Goal: Task Accomplishment & Management: Use online tool/utility

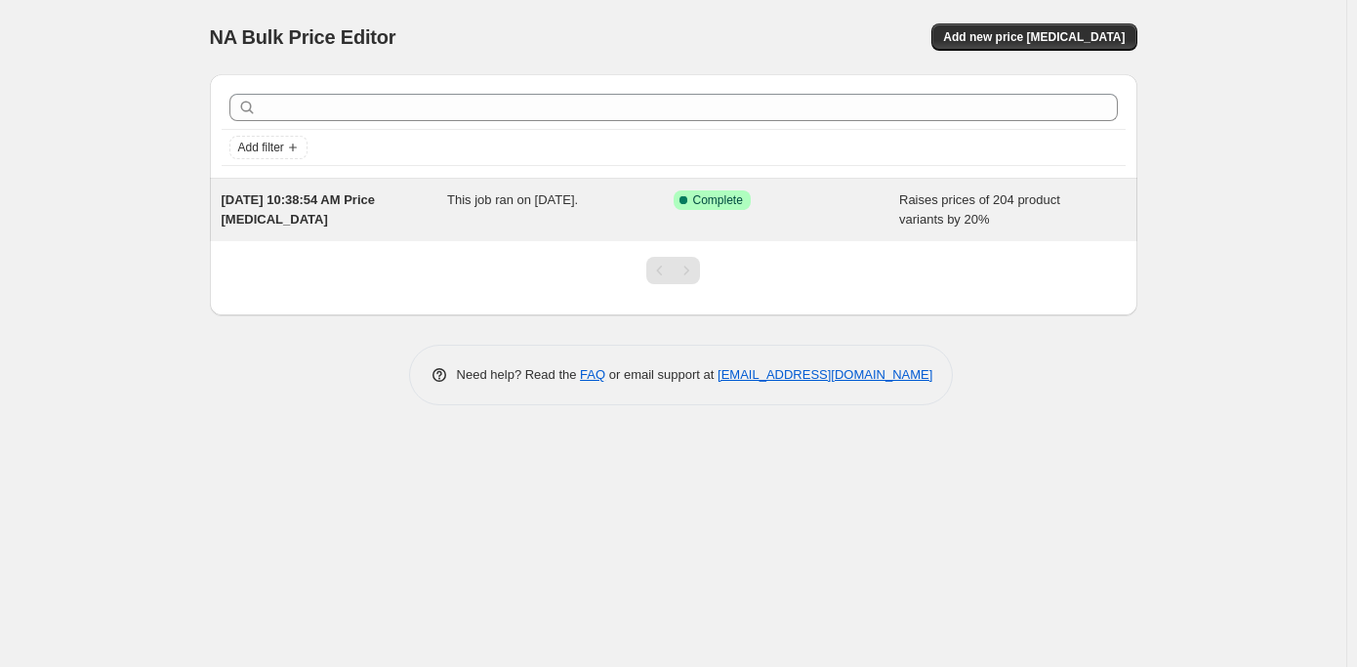
click at [801, 216] on div "Success Complete Complete" at bounding box center [787, 209] width 227 height 39
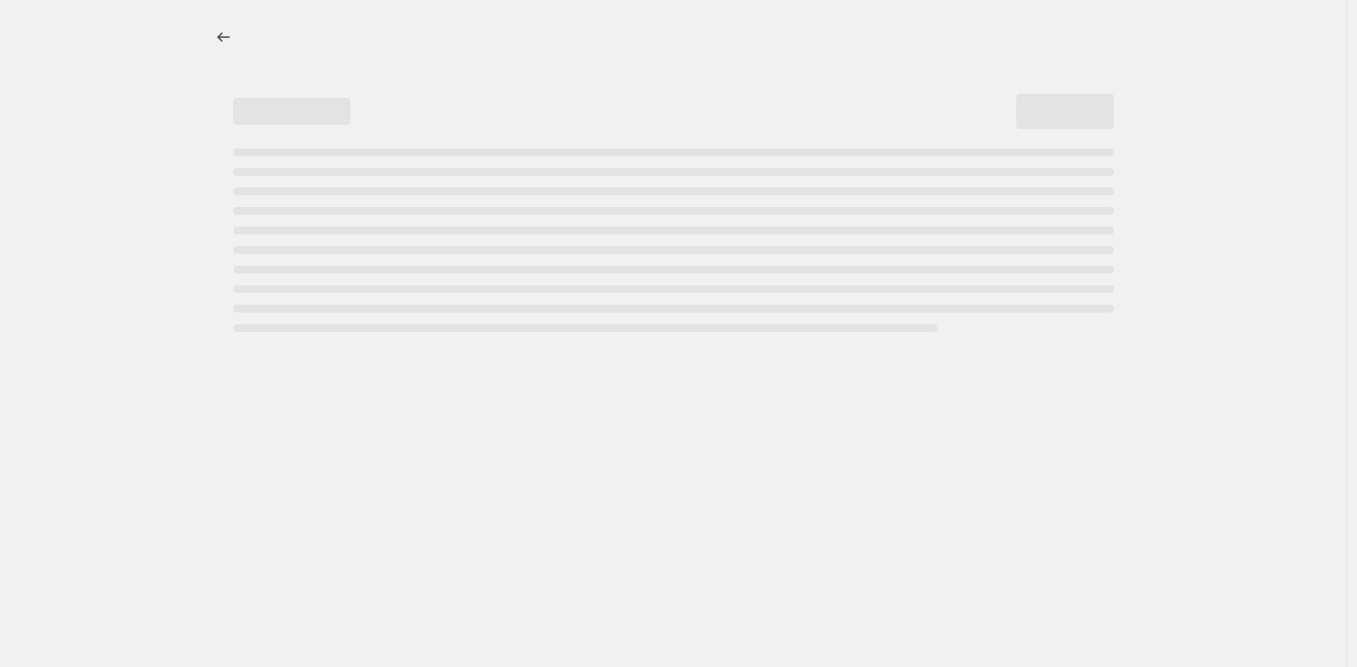
select select "percentage"
select select "collection"
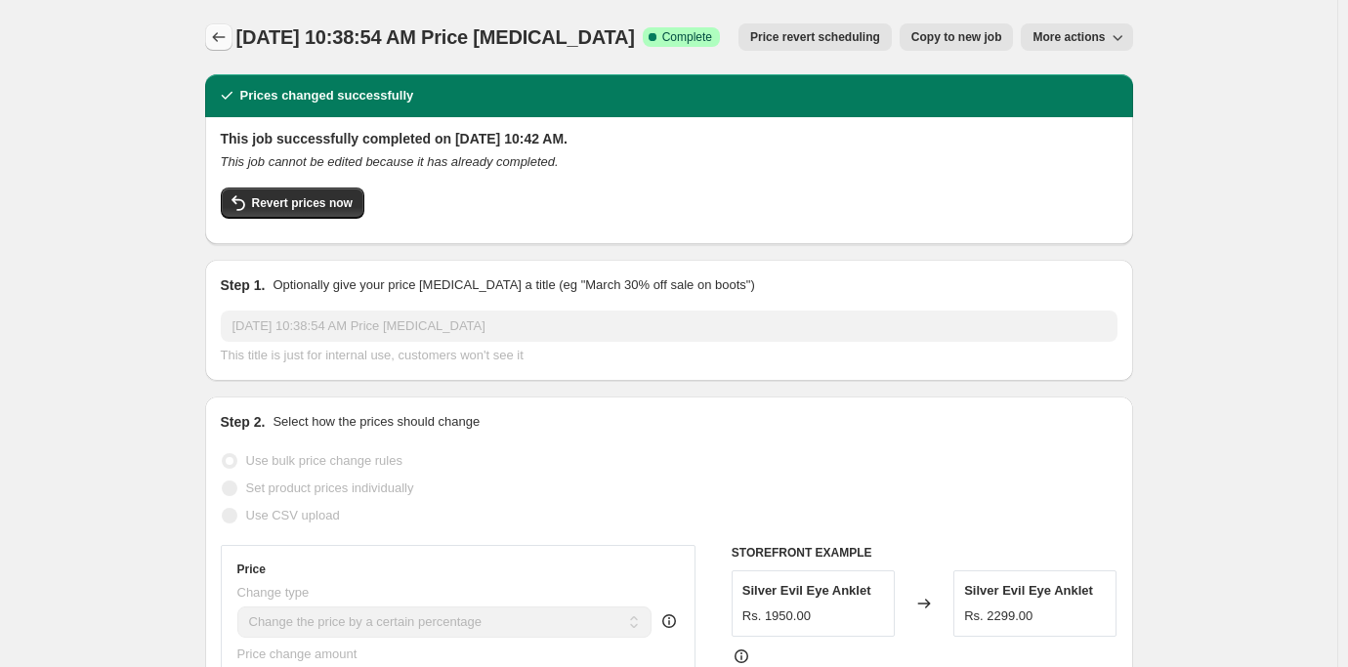
click at [226, 32] on icon "Price change jobs" at bounding box center [219, 37] width 20 height 20
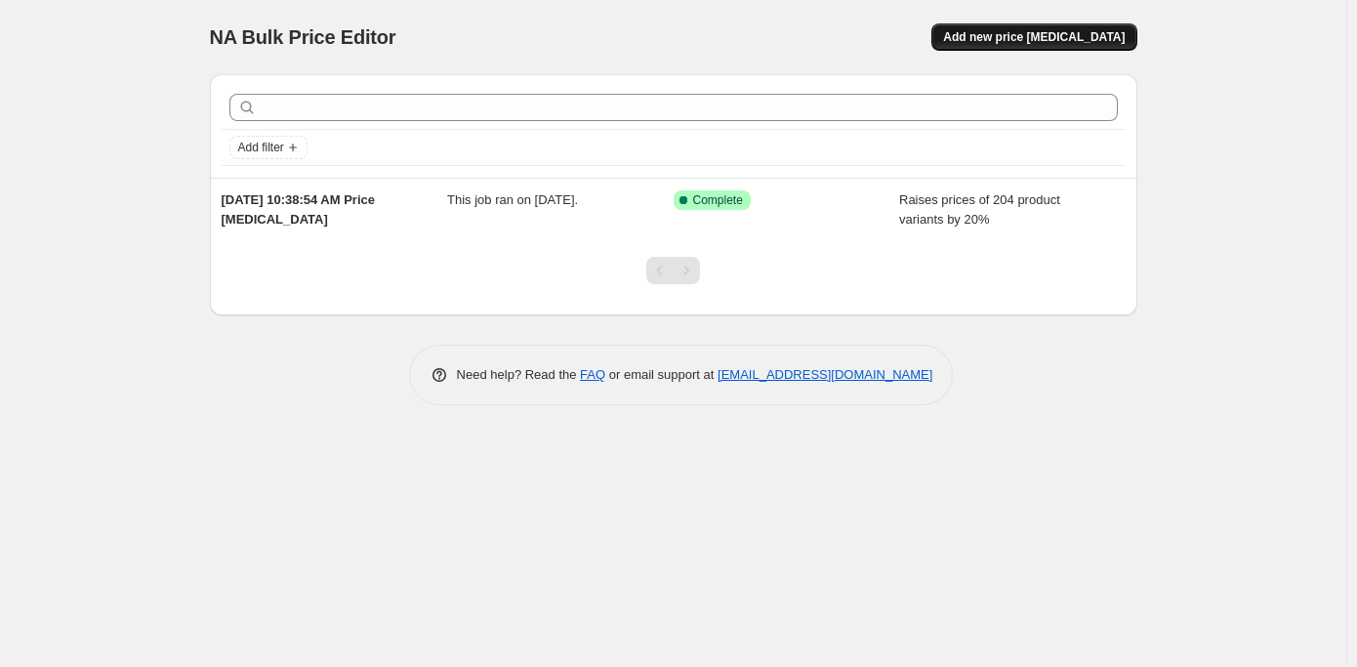
click at [1073, 37] on span "Add new price [MEDICAL_DATA]" at bounding box center [1034, 37] width 182 height 16
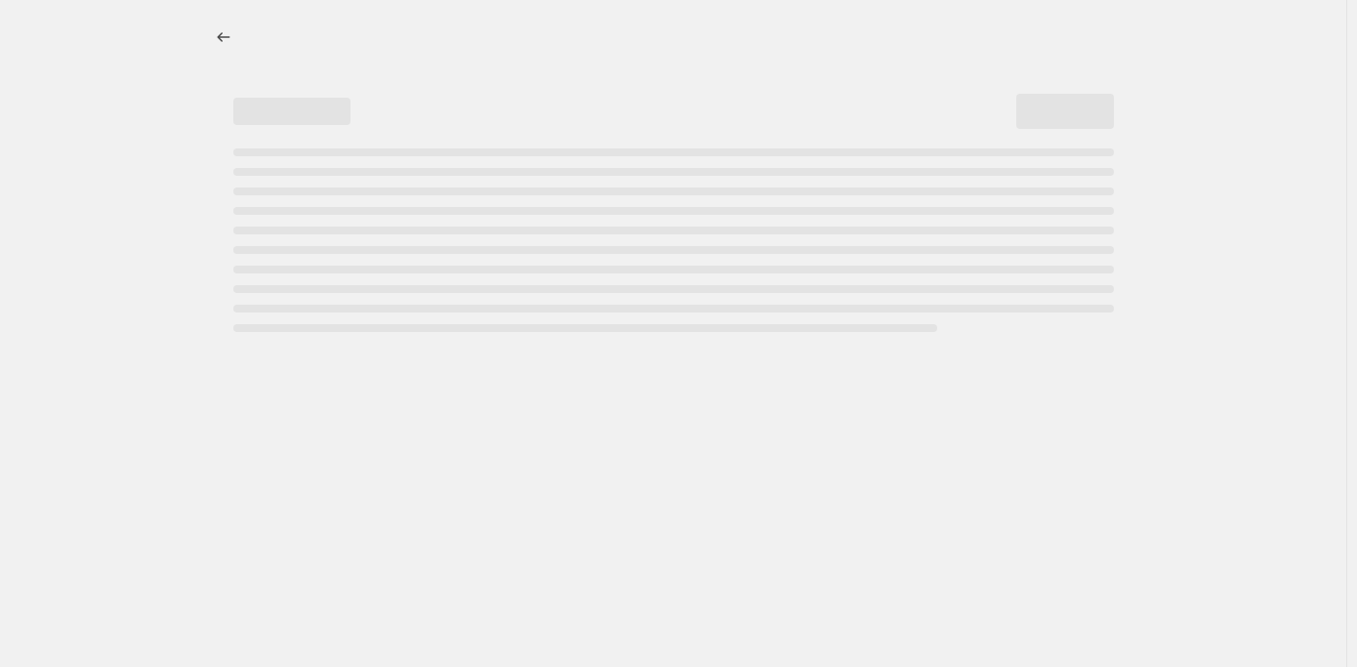
select select "percentage"
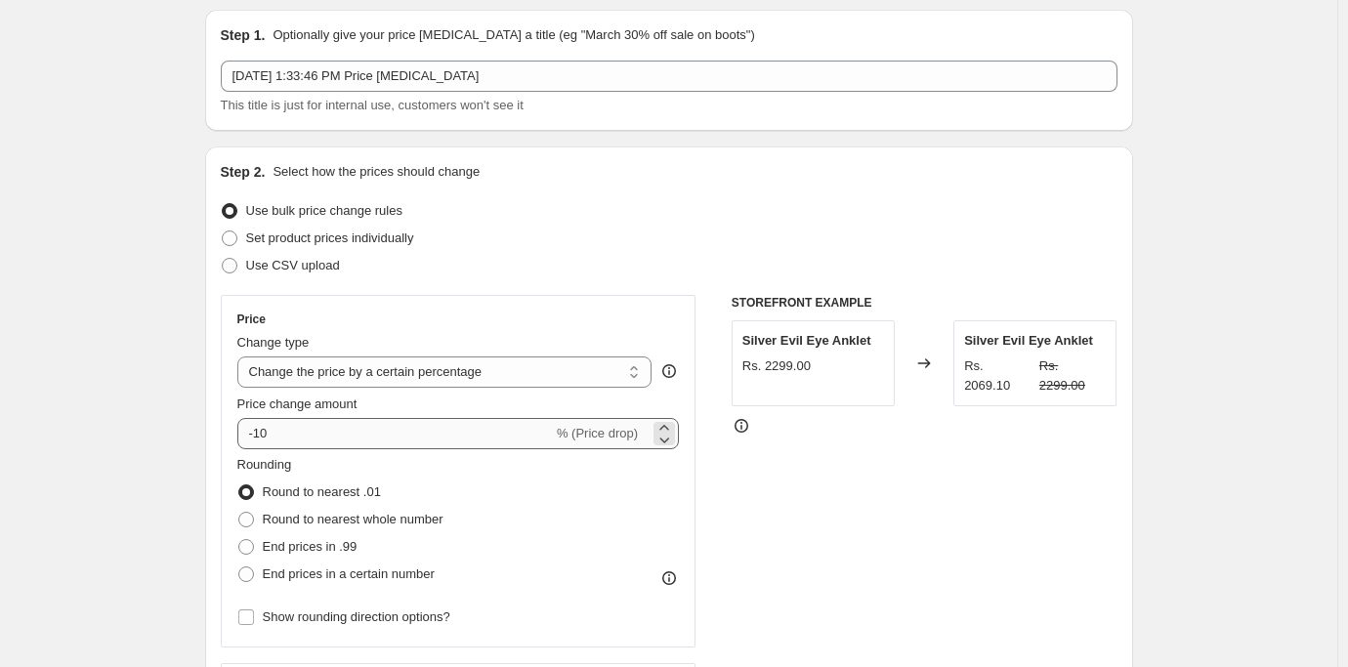
scroll to position [195, 0]
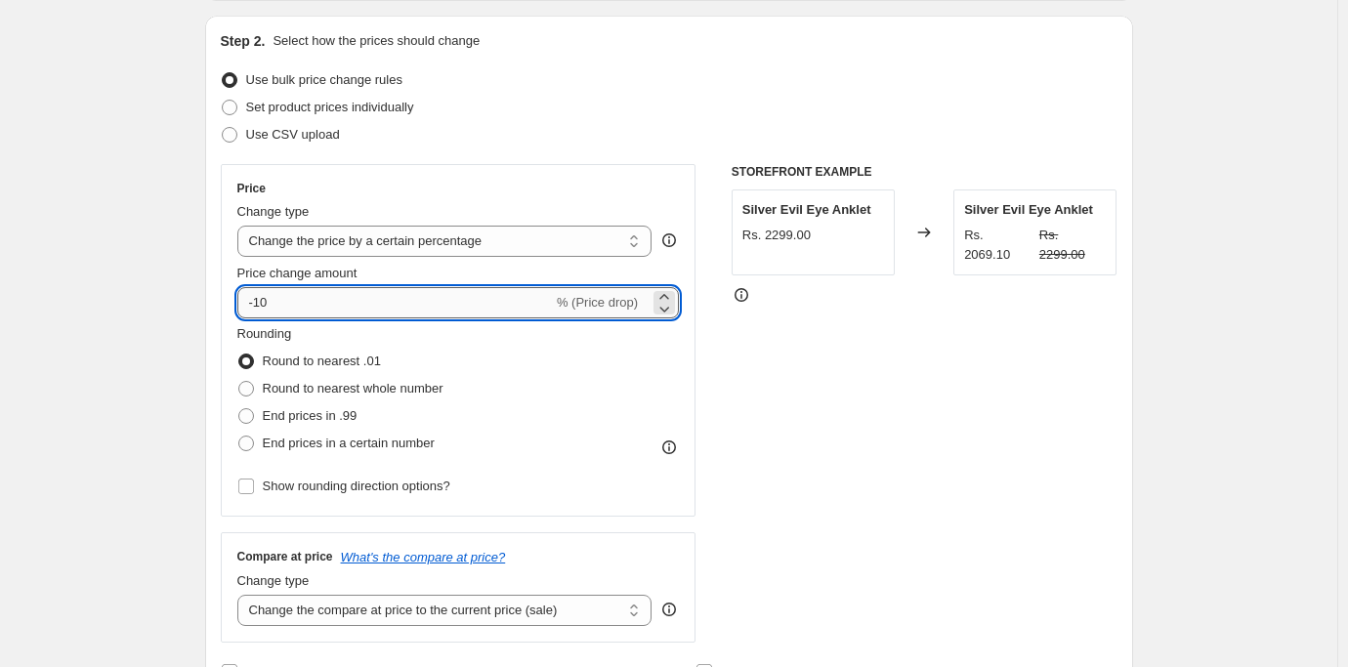
click at [279, 304] on input "-10" at bounding box center [394, 302] width 315 height 31
type input "-1"
type input "20"
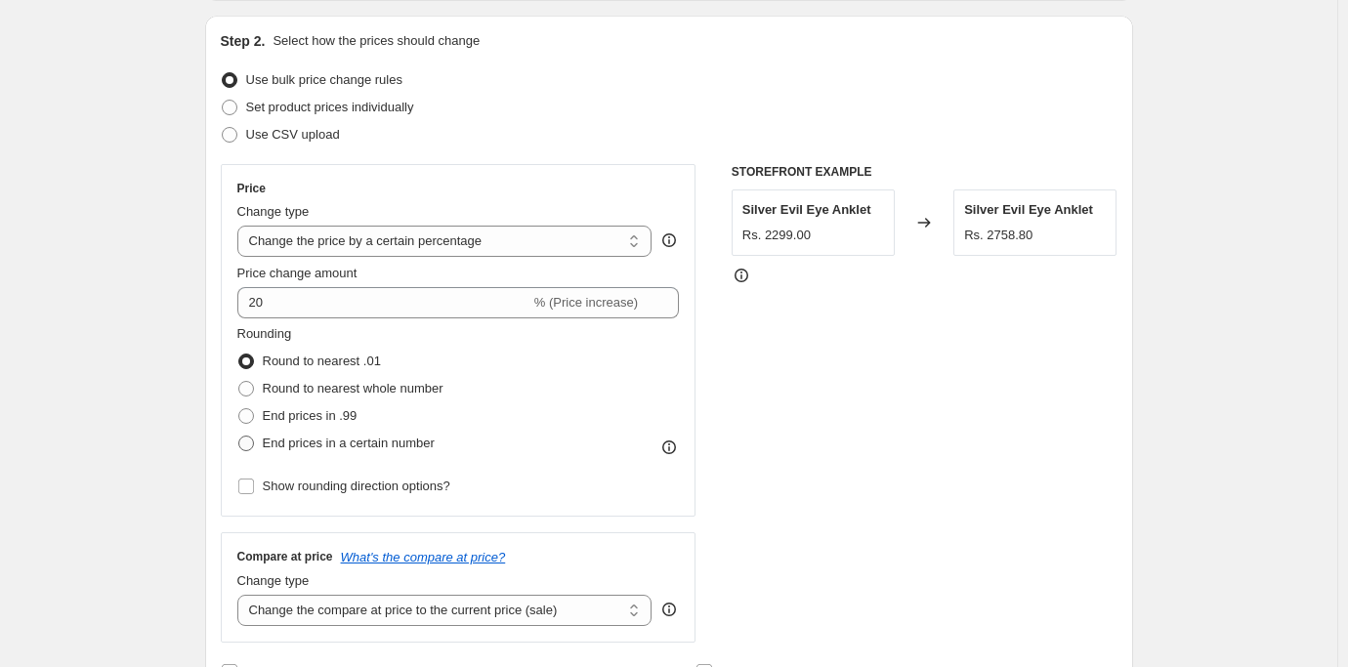
click at [251, 436] on span at bounding box center [246, 444] width 16 height 16
click at [239, 436] on input "End prices in a certain number" at bounding box center [238, 436] width 1 height 1
radio input "true"
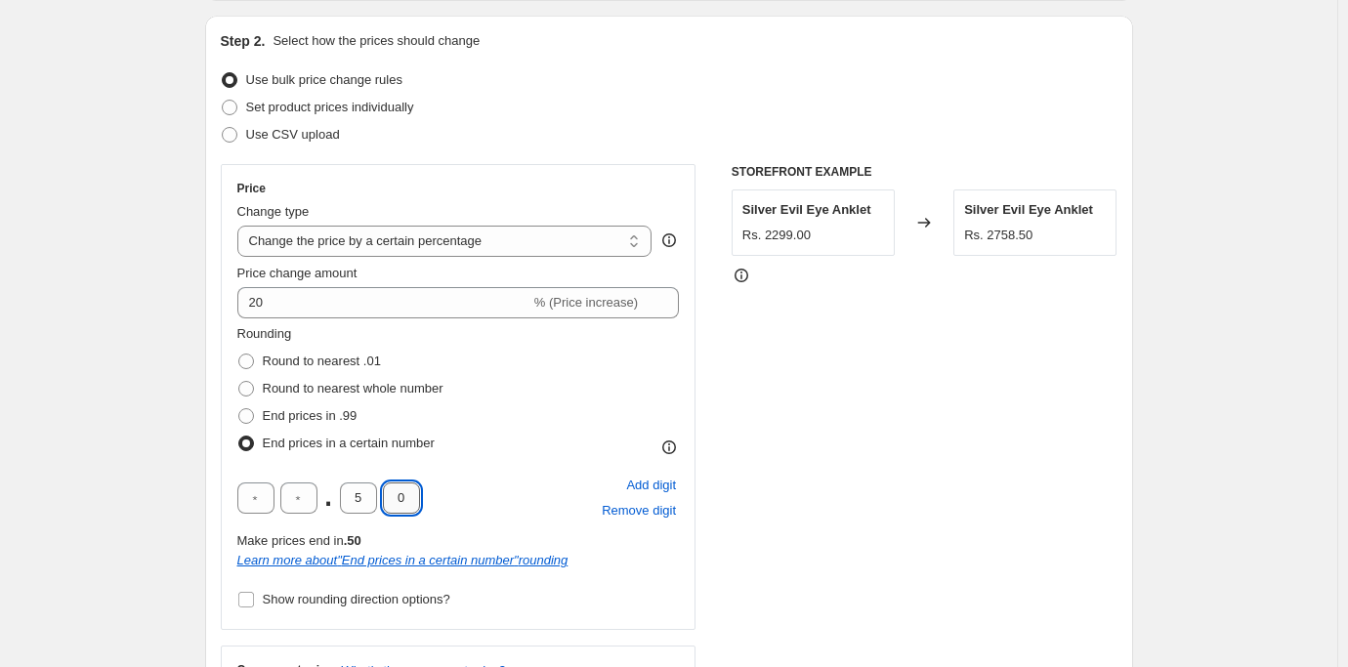
click at [404, 486] on input "0" at bounding box center [401, 497] width 37 height 31
type input "0"
click at [361, 505] on input "5" at bounding box center [358, 497] width 37 height 31
type input "0"
click at [313, 495] on input "text" at bounding box center [298, 497] width 37 height 31
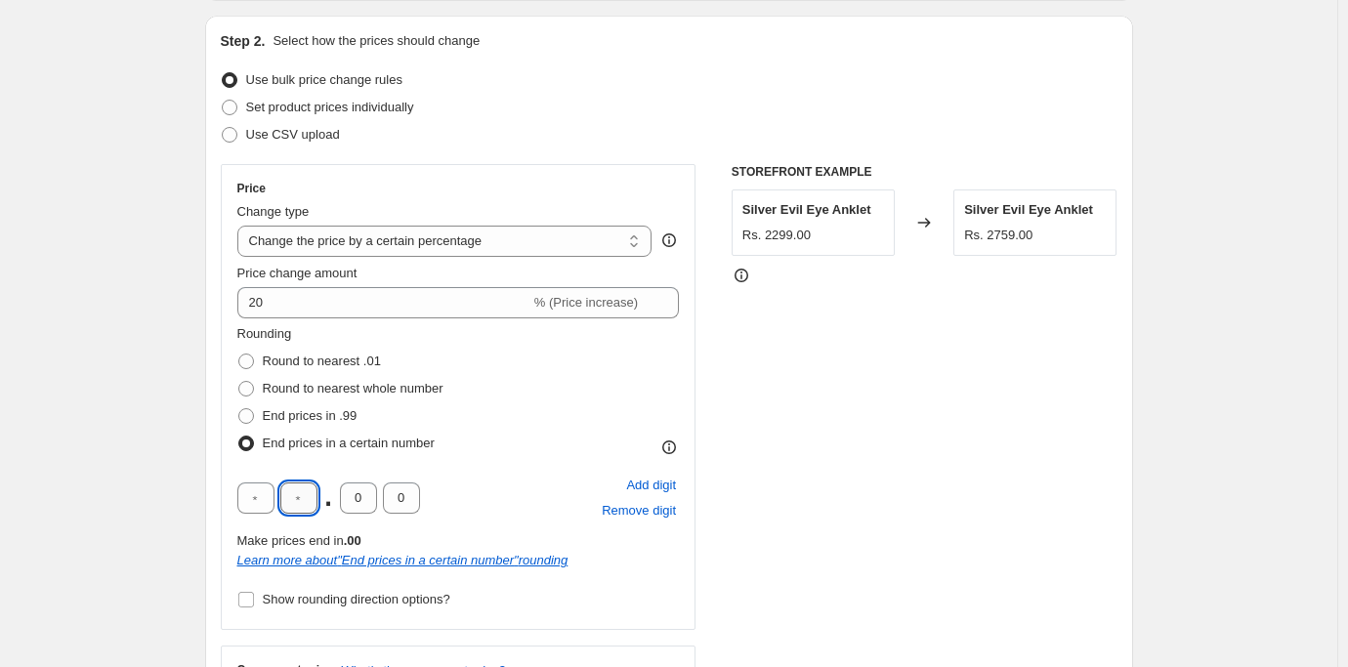
type input "9"
click at [264, 499] on input "text" at bounding box center [255, 497] width 37 height 31
type input "9"
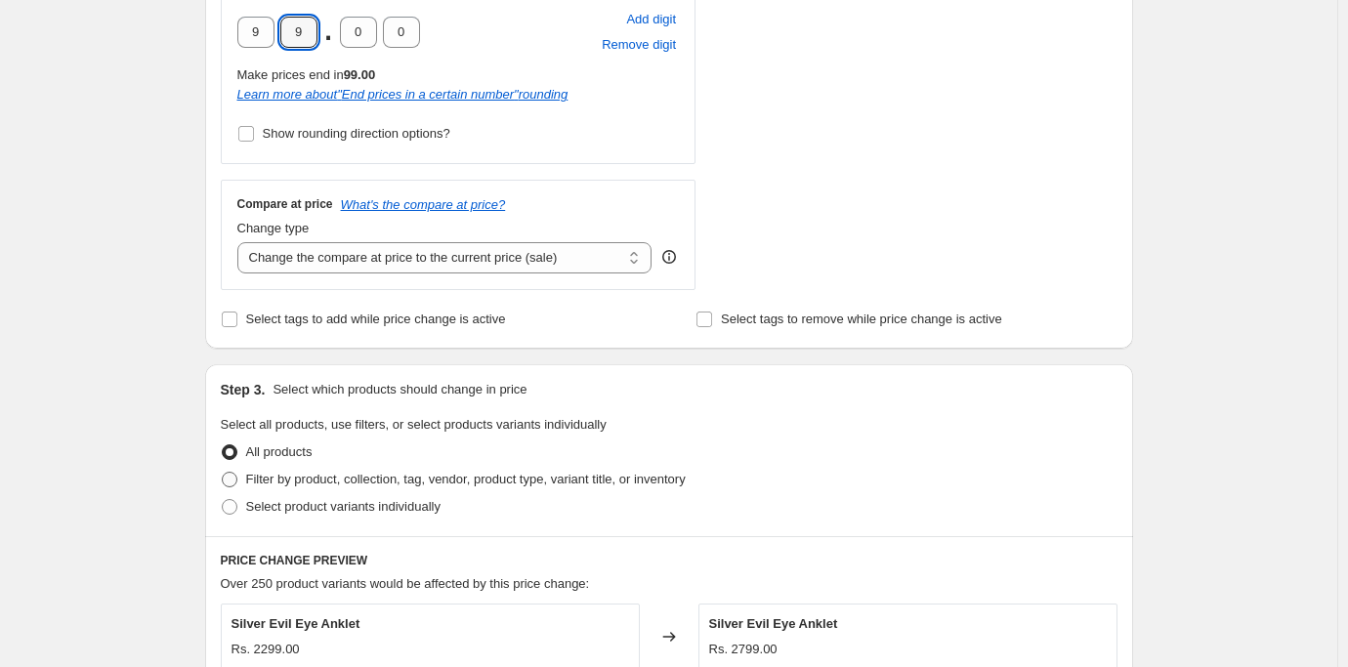
scroll to position [684, 0]
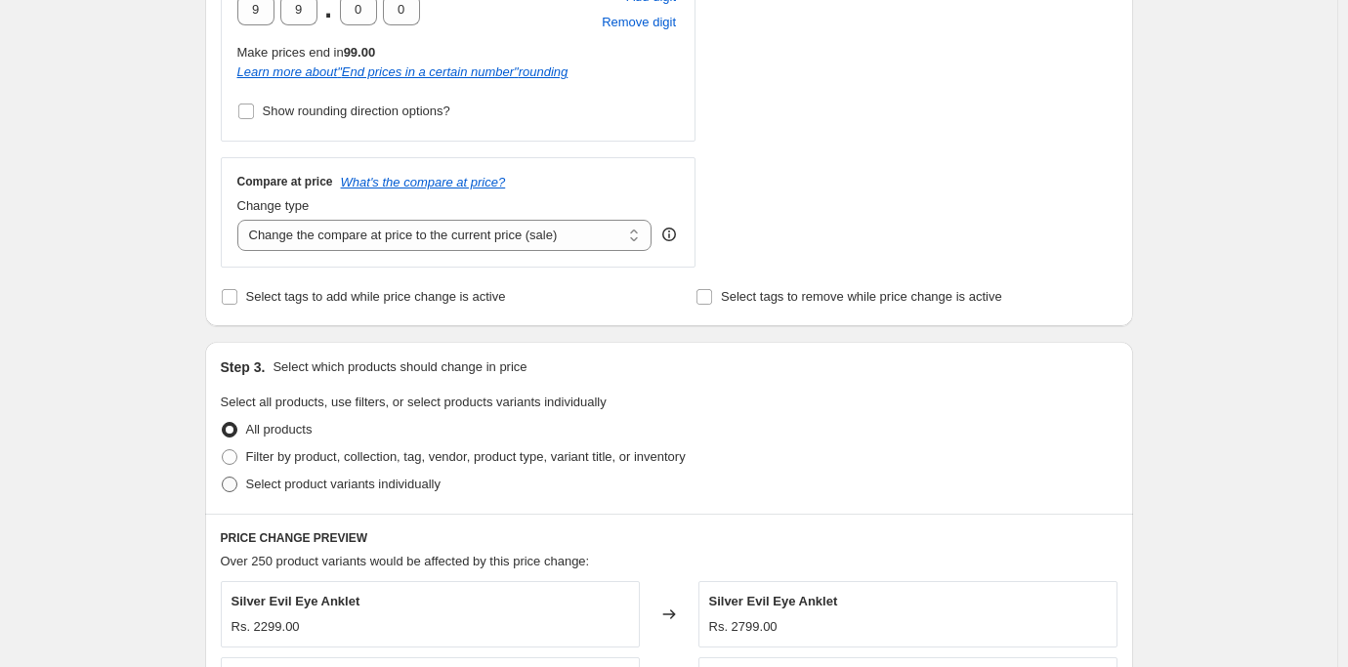
click at [233, 483] on span at bounding box center [230, 485] width 16 height 16
click at [223, 478] on input "Select product variants individually" at bounding box center [222, 477] width 1 height 1
radio input "true"
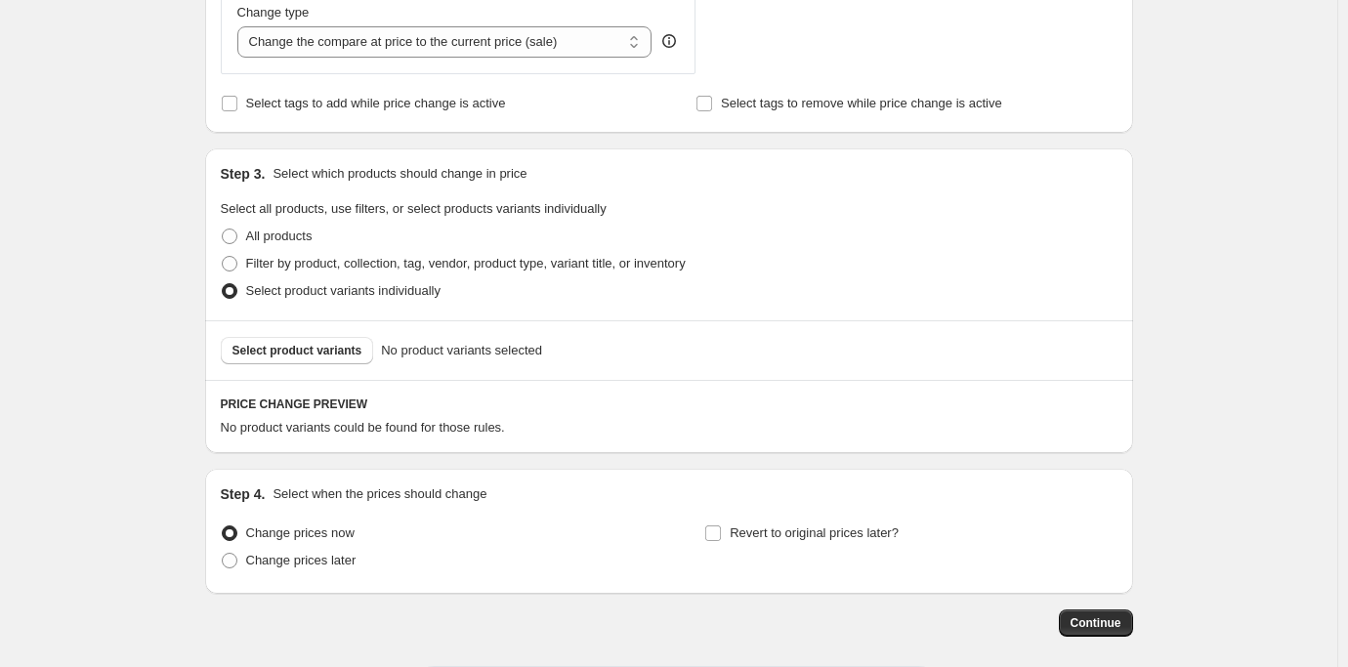
scroll to position [879, 0]
click at [236, 263] on span at bounding box center [230, 262] width 16 height 16
click at [223, 255] on input "Filter by product, collection, tag, vendor, product type, variant title, or inv…" at bounding box center [222, 254] width 1 height 1
radio input "true"
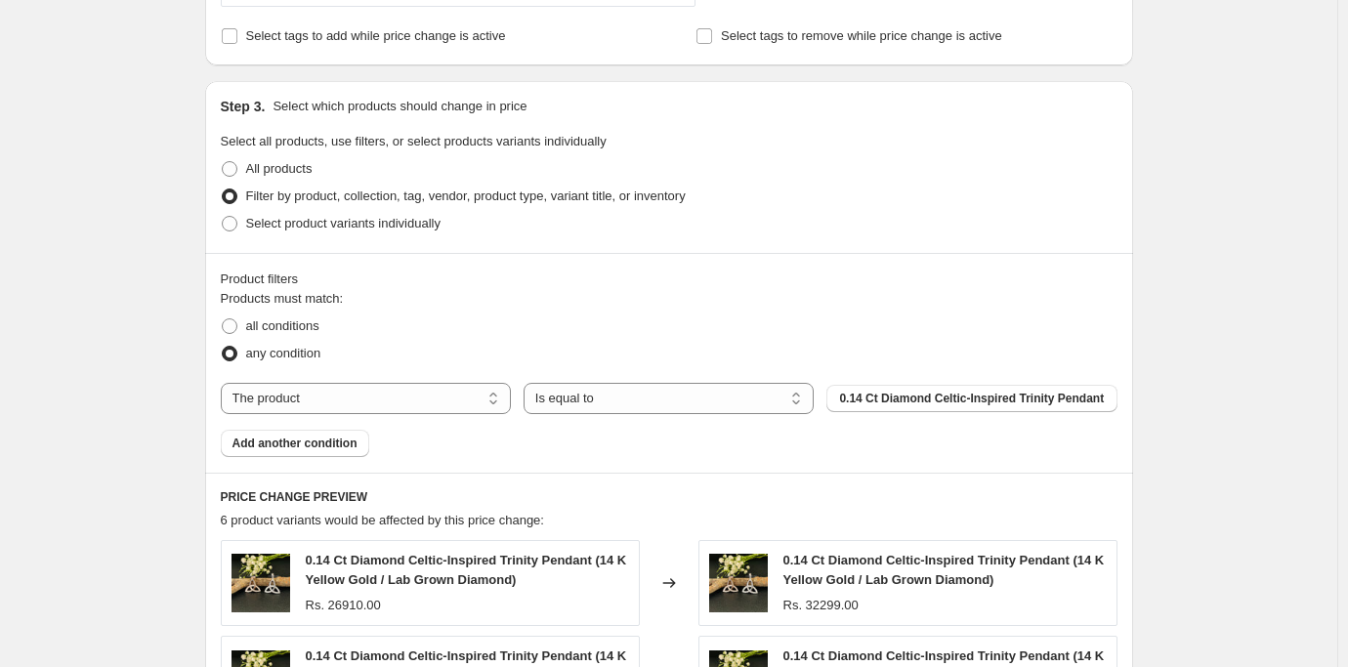
scroll to position [976, 0]
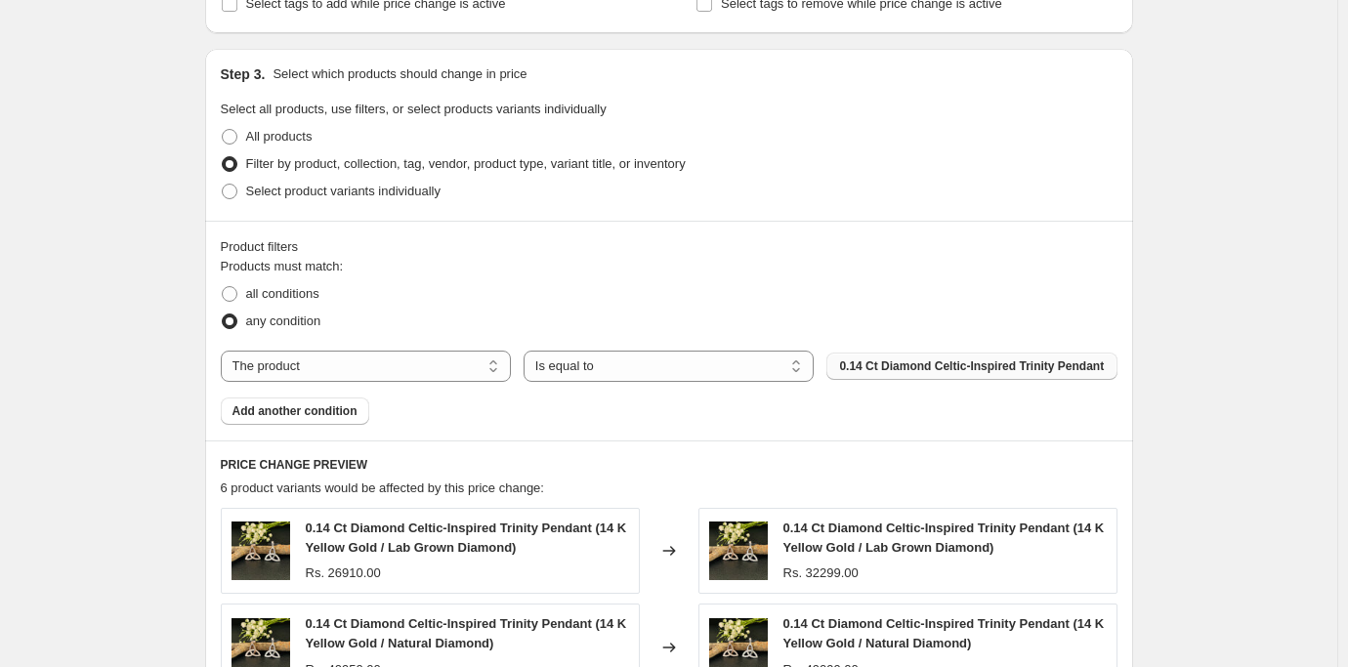
click at [889, 369] on span "0.14 Ct Diamond Celtic-Inspired Trinity Pendant" at bounding box center [971, 366] width 265 height 16
click at [376, 363] on select "The product The product's collection The product's tag The product's vendor The…" at bounding box center [366, 366] width 290 height 31
click at [400, 287] on div "all conditions" at bounding box center [669, 293] width 896 height 27
click at [231, 190] on span at bounding box center [230, 192] width 16 height 16
click at [223, 185] on input "Select product variants individually" at bounding box center [222, 184] width 1 height 1
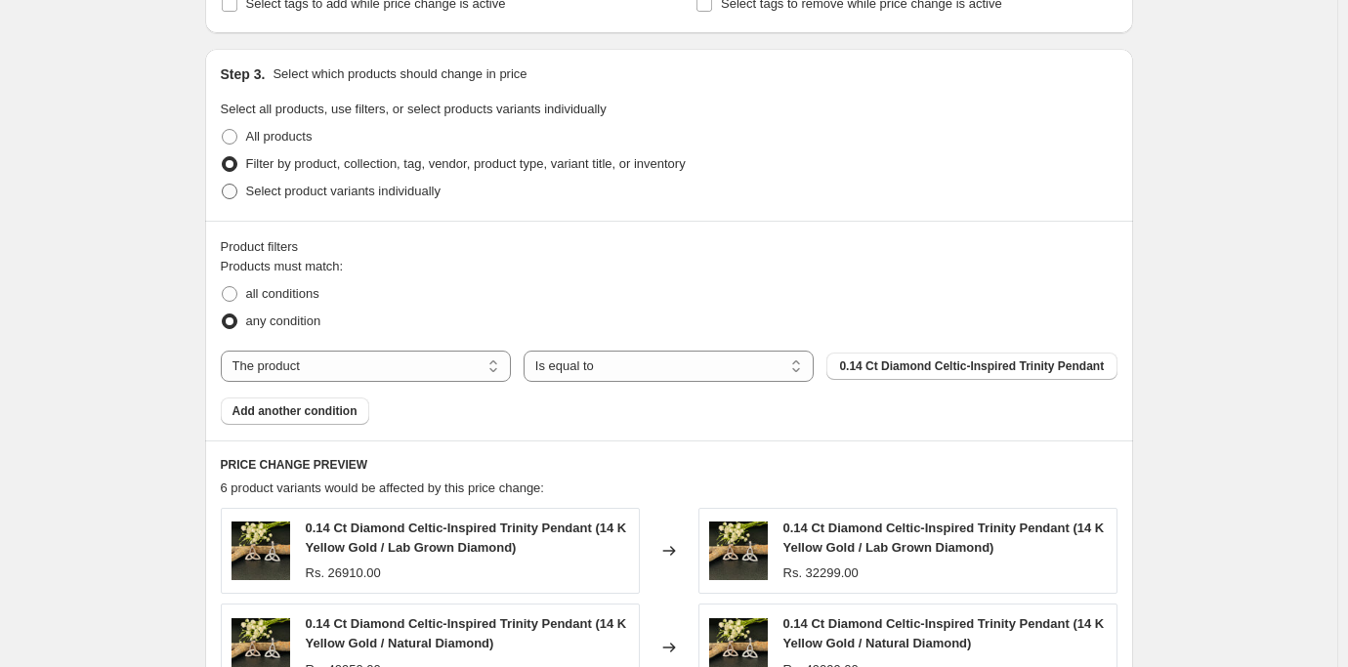
radio input "true"
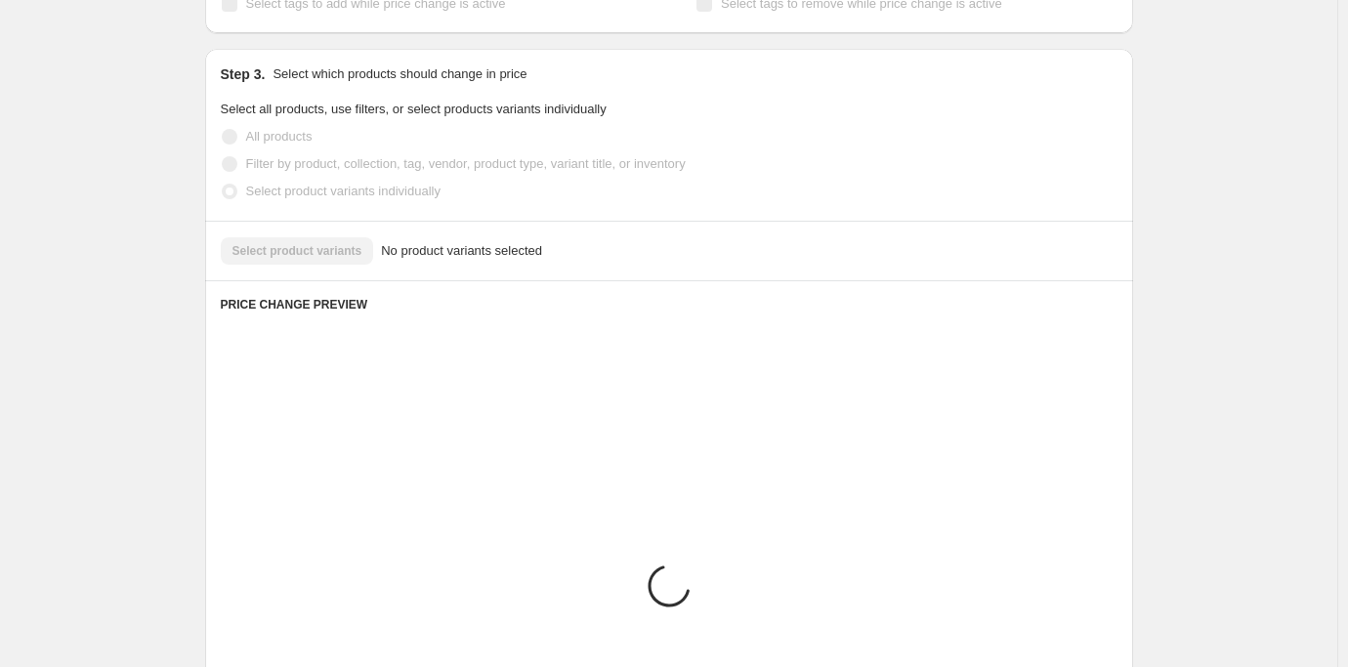
scroll to position [965, 0]
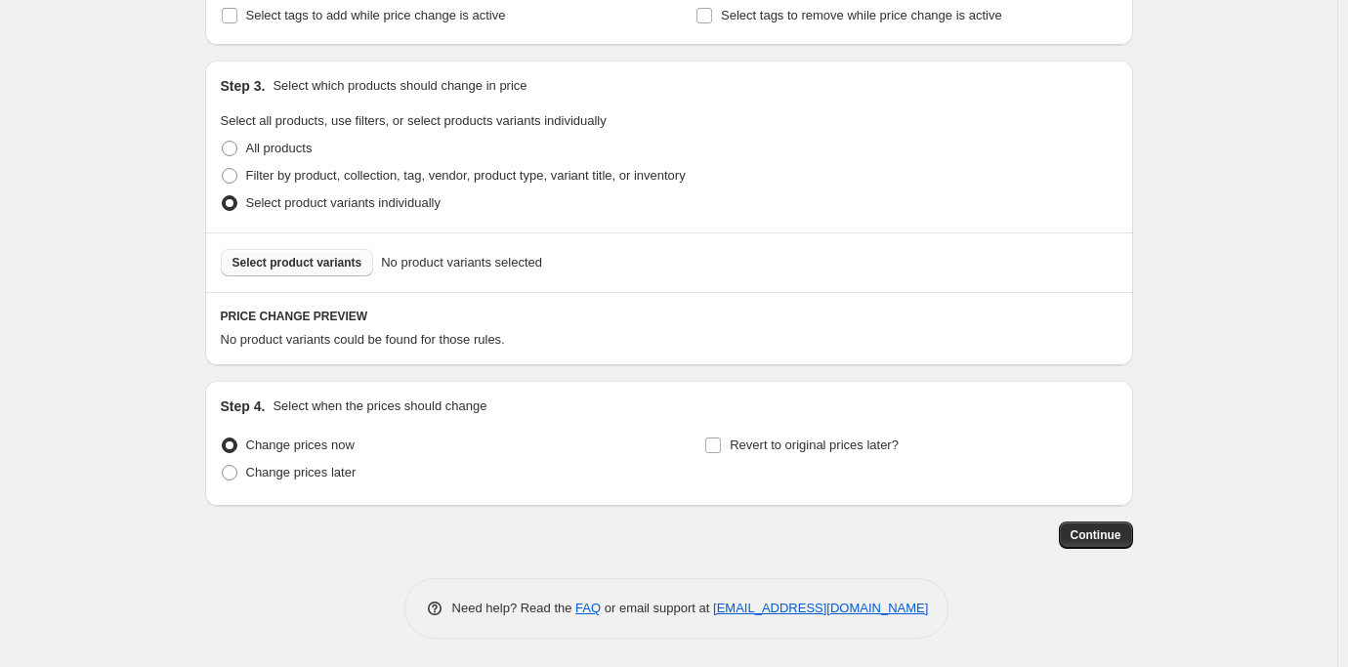
click at [329, 260] on span "Select product variants" at bounding box center [297, 263] width 130 height 16
click at [235, 177] on span at bounding box center [230, 176] width 16 height 16
click at [223, 169] on input "Filter by product, collection, tag, vendor, product type, variant title, or inv…" at bounding box center [222, 168] width 1 height 1
radio input "true"
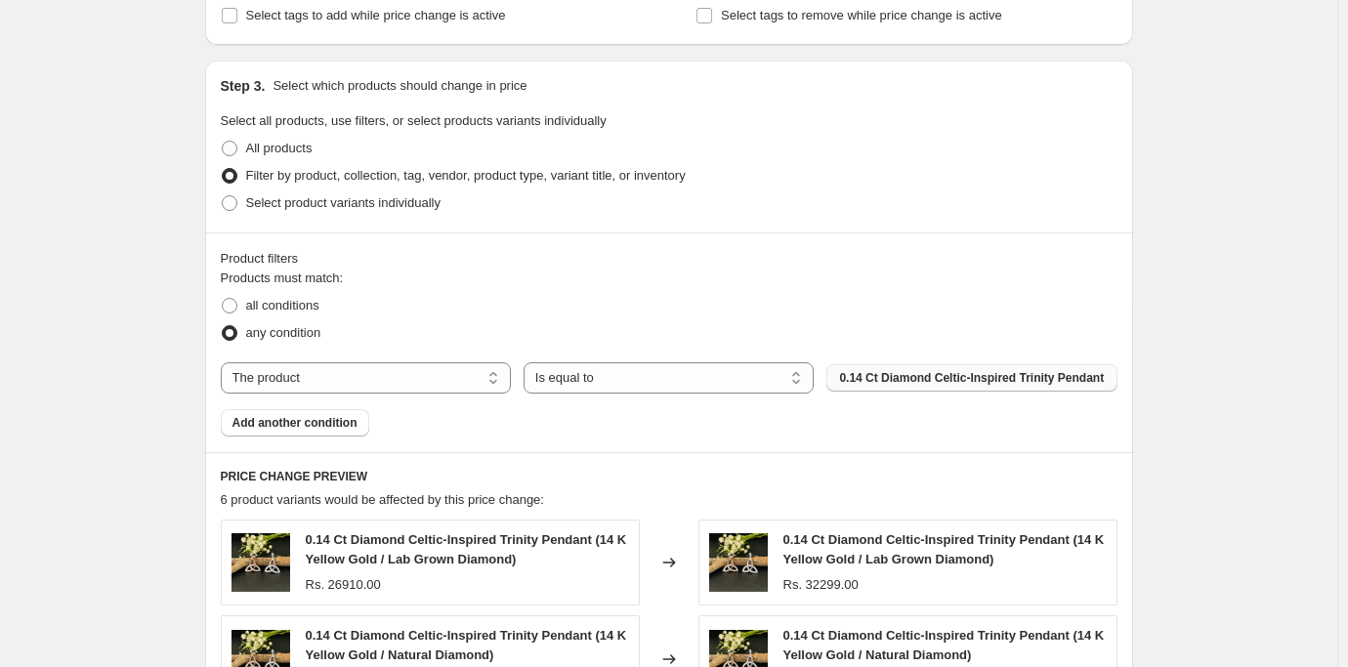
click at [975, 380] on span "0.14 Ct Diamond Celtic-Inspired Trinity Pendant" at bounding box center [971, 378] width 265 height 16
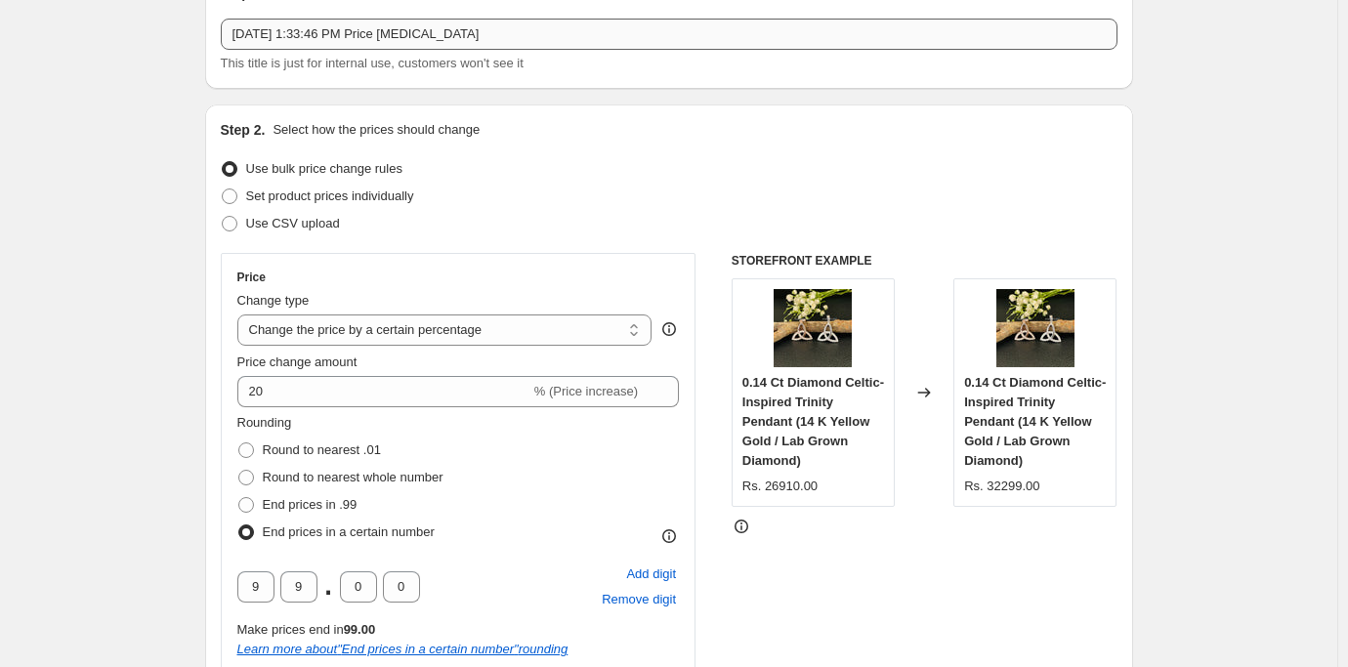
scroll to position [0, 0]
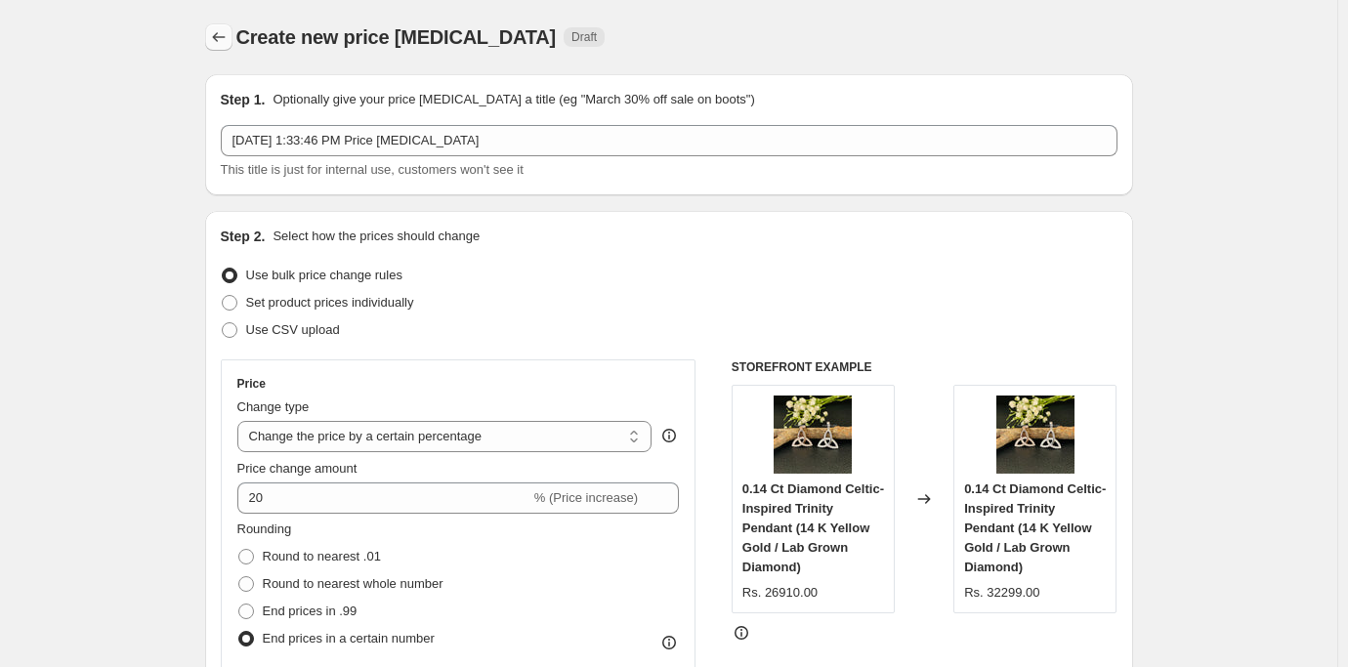
click at [227, 35] on icon "Price change jobs" at bounding box center [219, 37] width 20 height 20
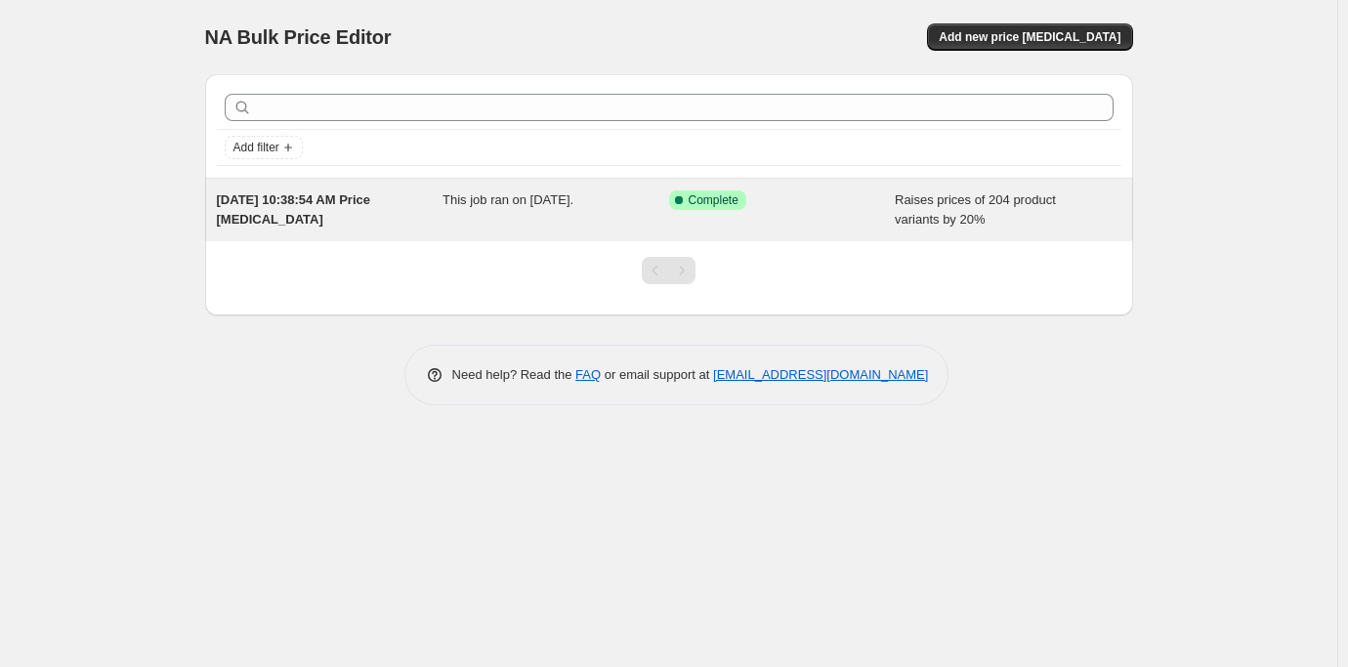
click at [936, 210] on span "Raises prices of 204 product variants by 20%" at bounding box center [974, 209] width 161 height 34
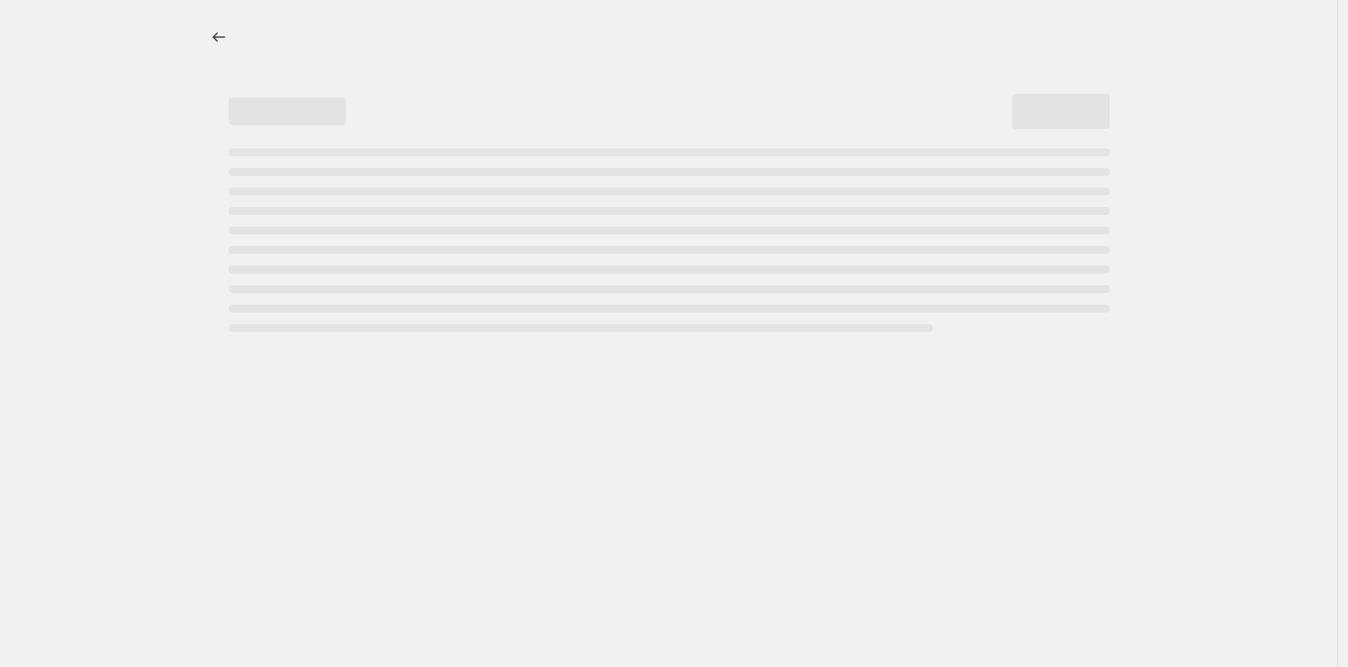
select select "percentage"
select select "collection"
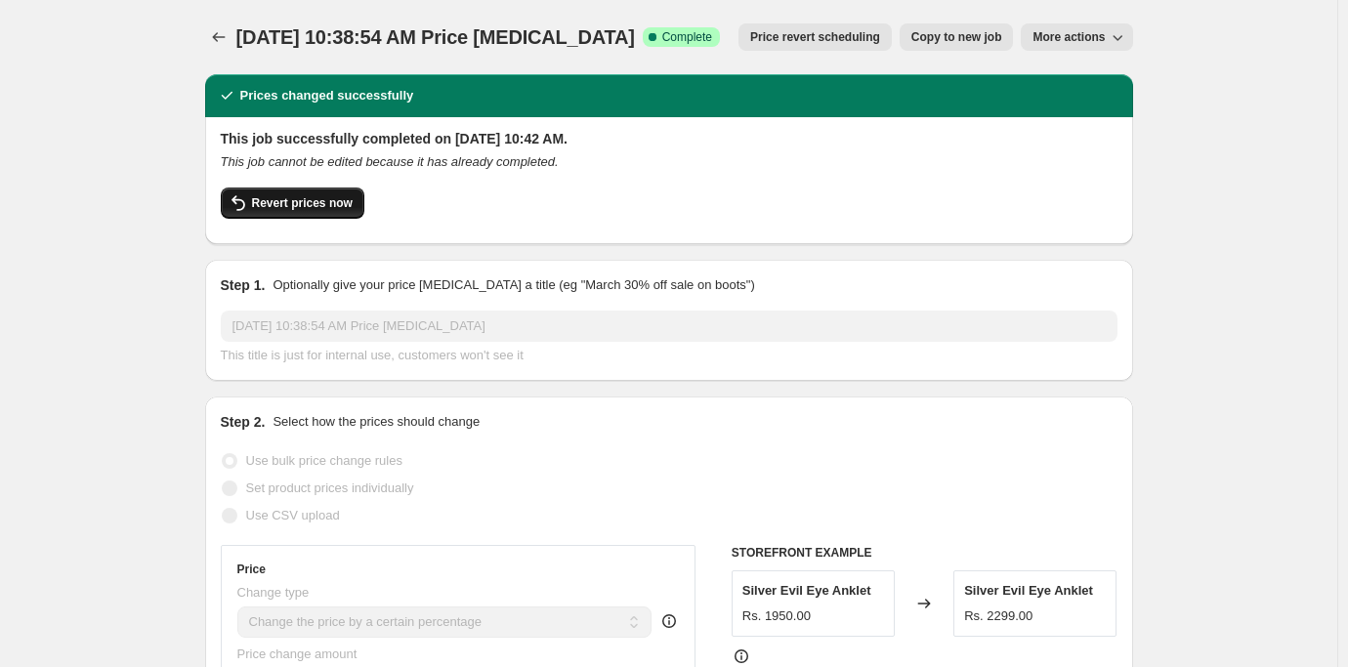
click at [270, 201] on span "Revert prices now" at bounding box center [302, 203] width 101 height 16
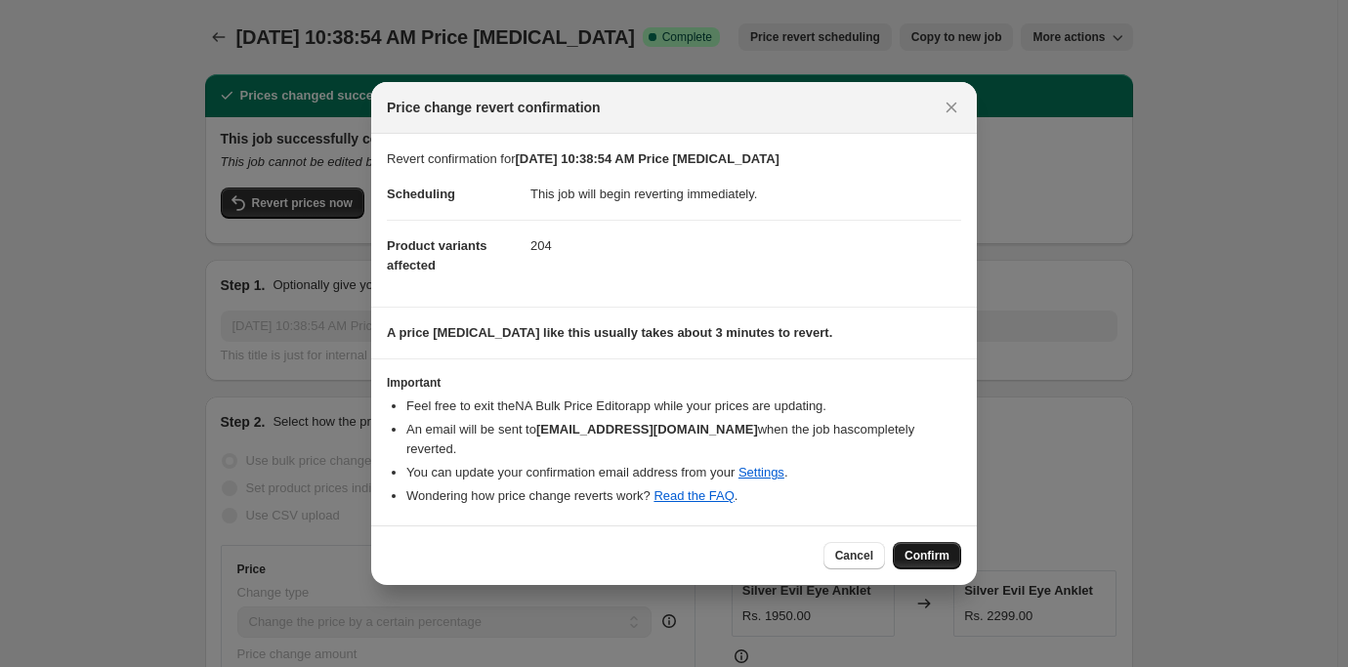
click at [932, 548] on span "Confirm" at bounding box center [926, 556] width 45 height 16
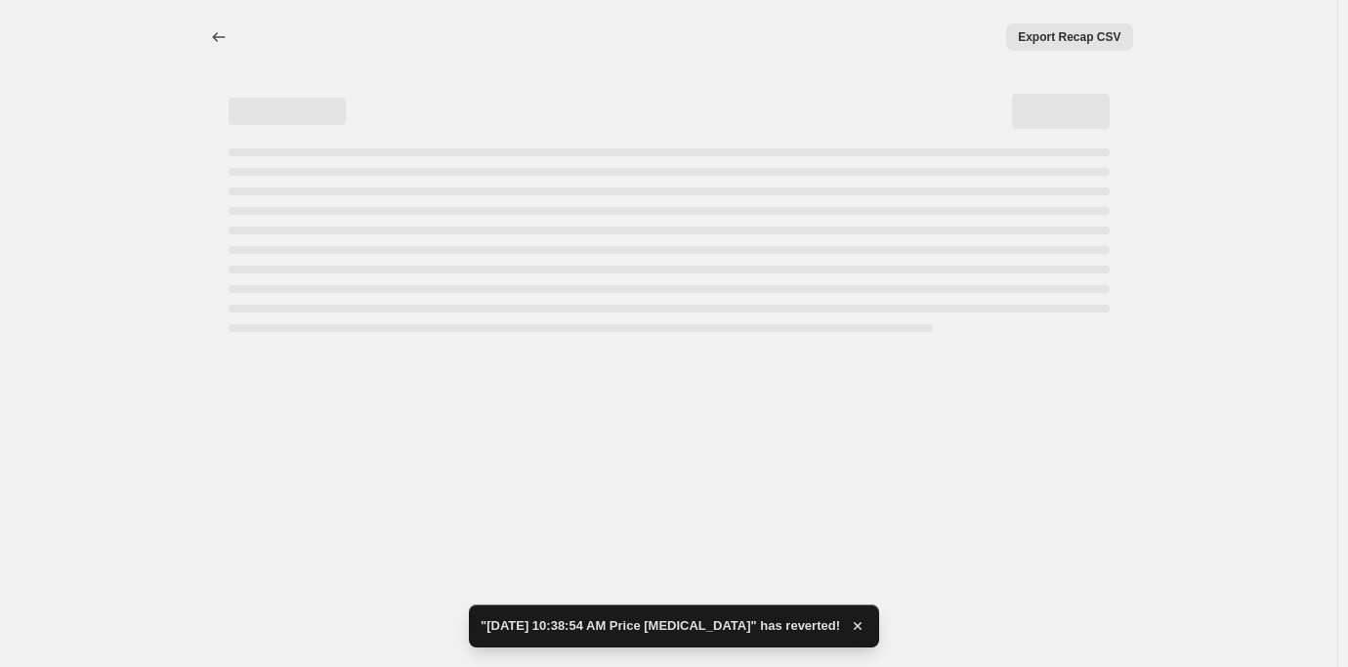
select select "percentage"
select select "collection"
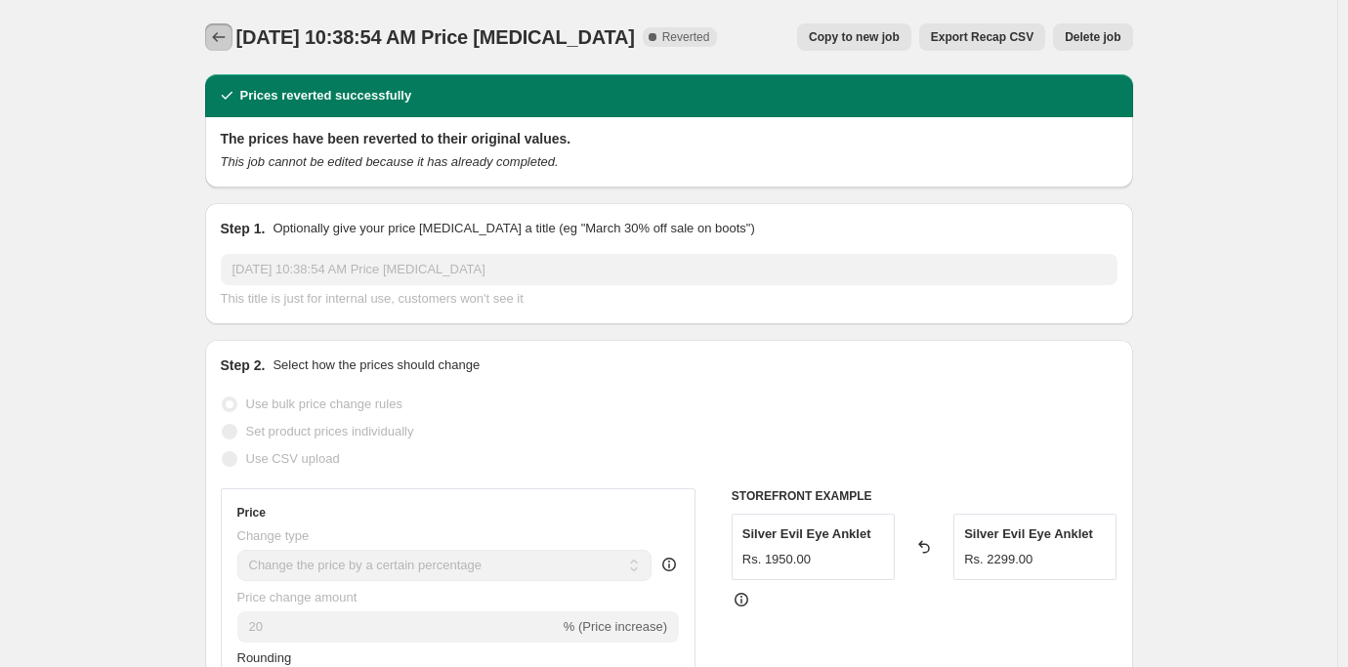
click at [222, 40] on icon "Price change jobs" at bounding box center [219, 37] width 20 height 20
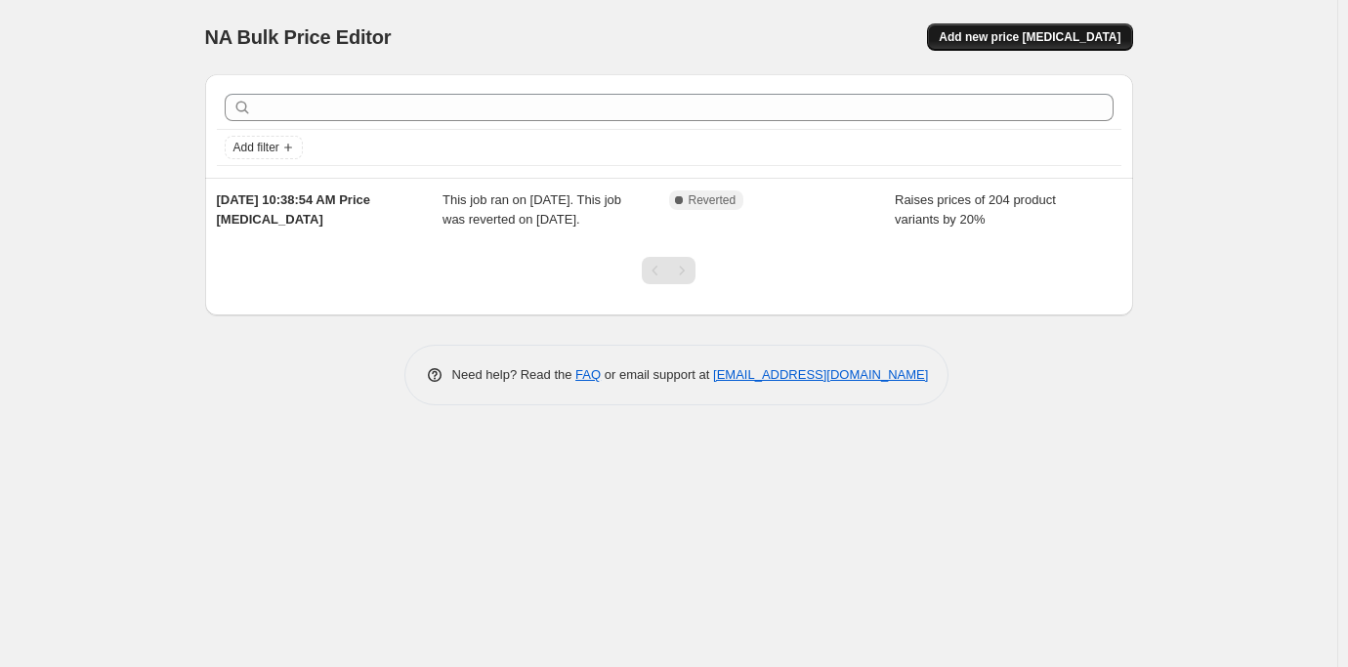
click at [1041, 35] on span "Add new price [MEDICAL_DATA]" at bounding box center [1029, 37] width 182 height 16
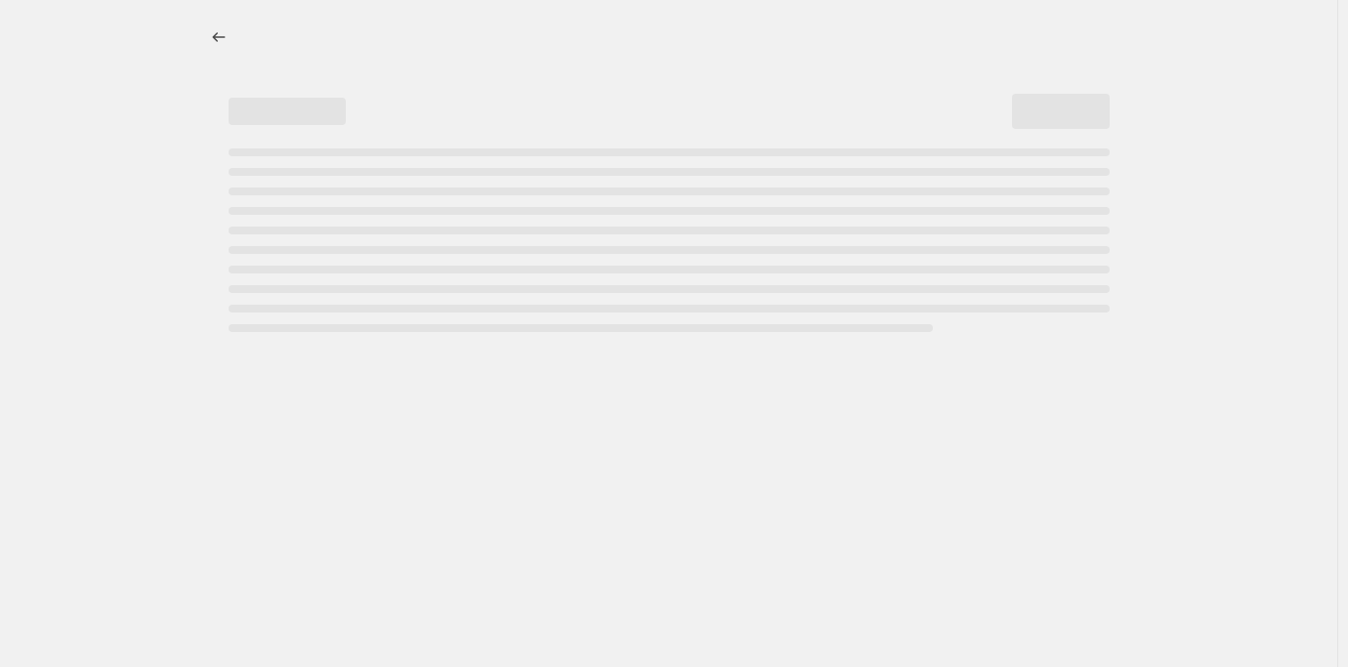
select select "percentage"
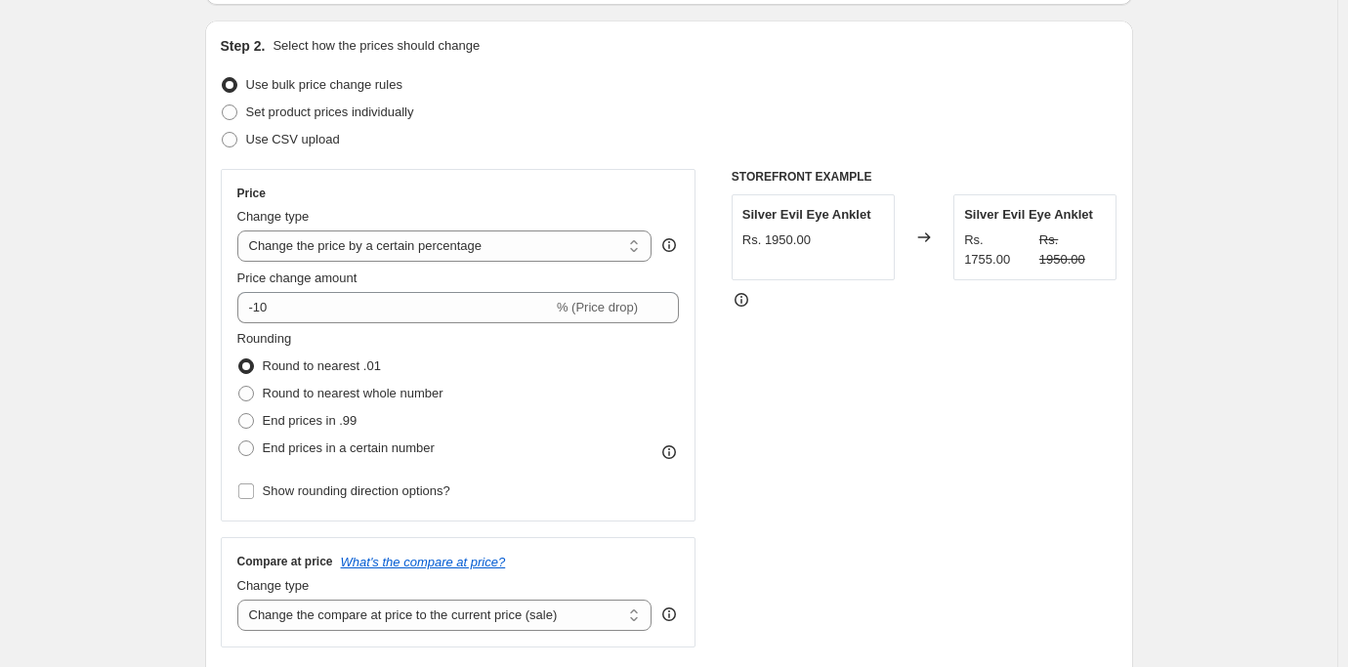
scroll to position [195, 0]
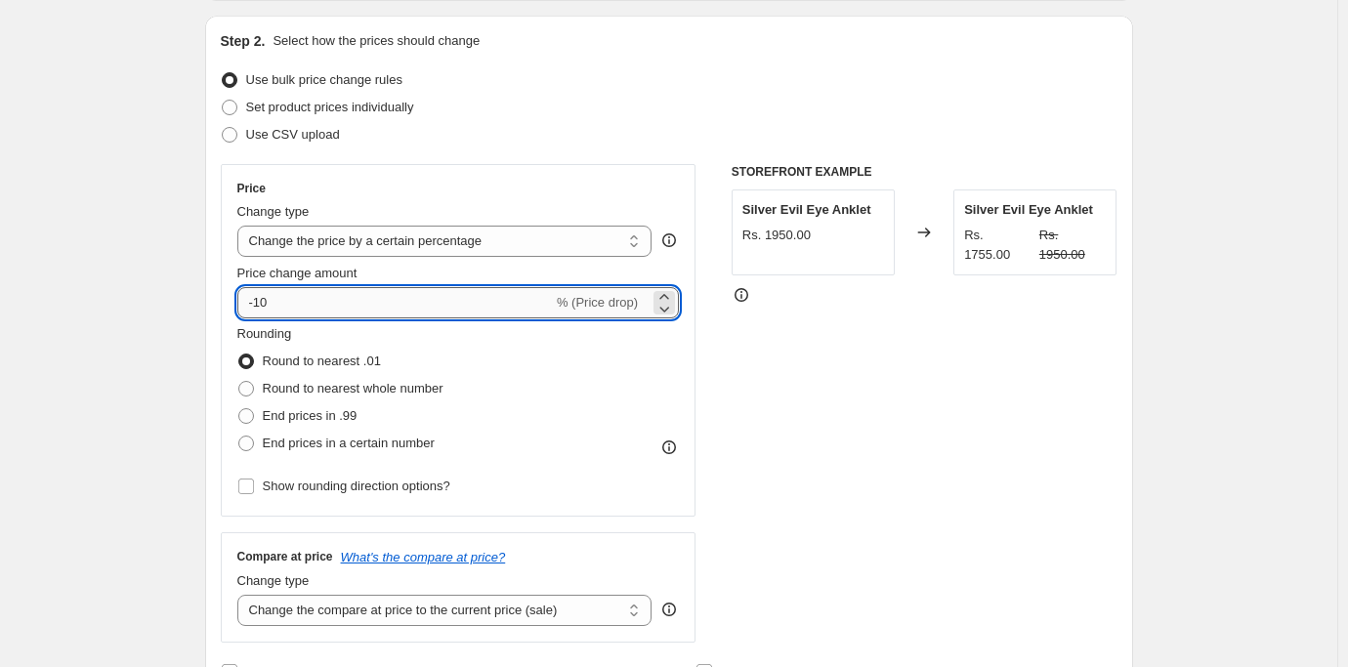
click at [286, 304] on input "-10" at bounding box center [394, 302] width 315 height 31
type input "-1"
type input "20"
click at [248, 441] on span at bounding box center [246, 444] width 16 height 16
click at [239, 436] on input "End prices in a certain number" at bounding box center [238, 436] width 1 height 1
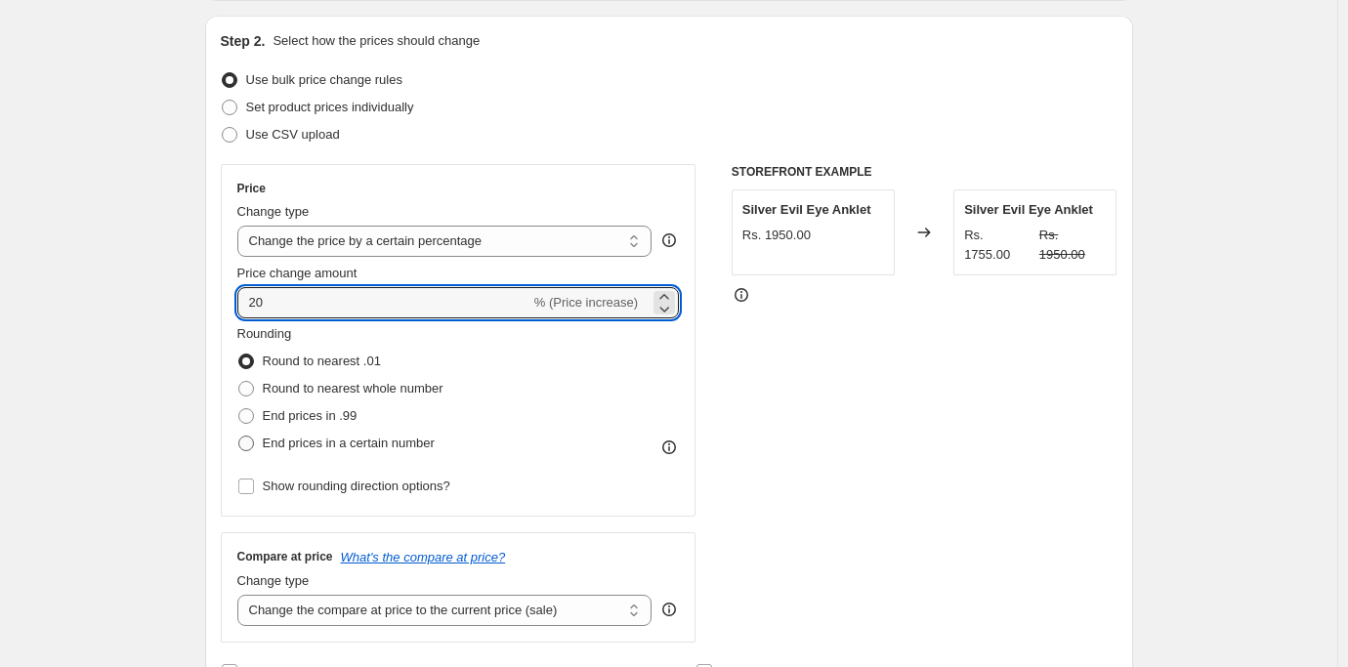
radio input "true"
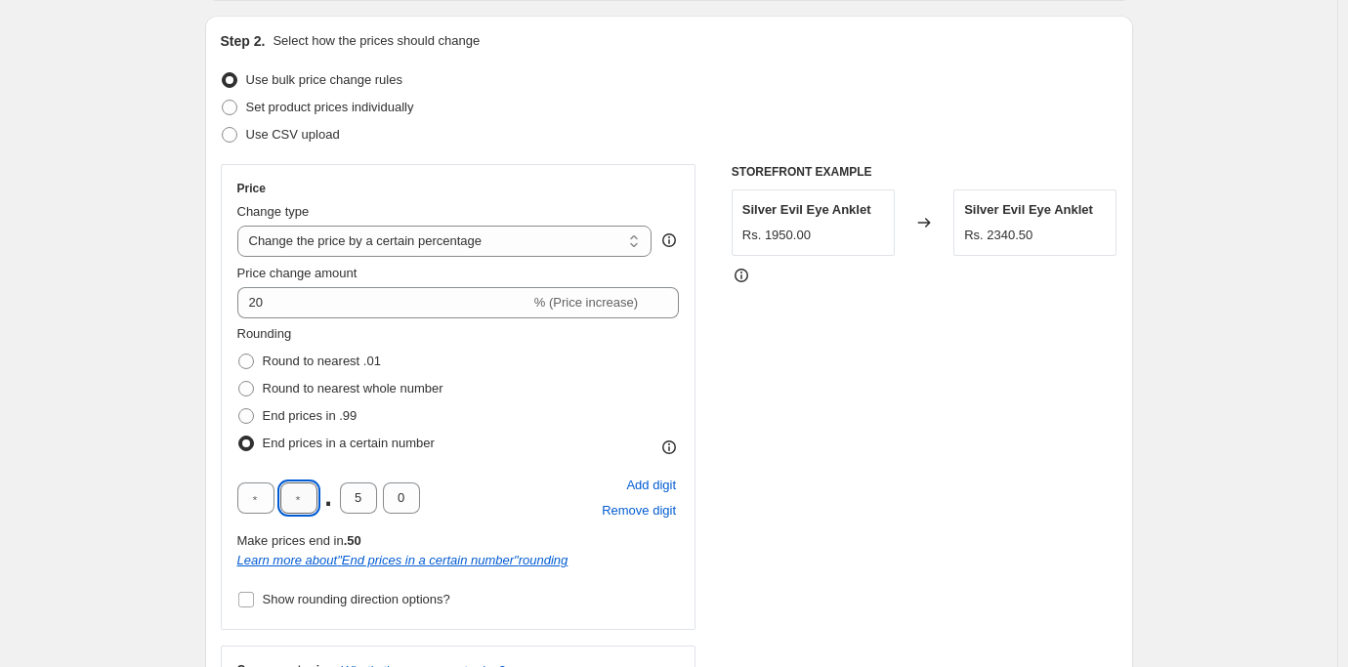
click at [301, 494] on input "text" at bounding box center [298, 497] width 37 height 31
type input "9"
click at [265, 494] on input "text" at bounding box center [255, 497] width 37 height 31
type input "9"
click at [366, 490] on input "5" at bounding box center [358, 497] width 37 height 31
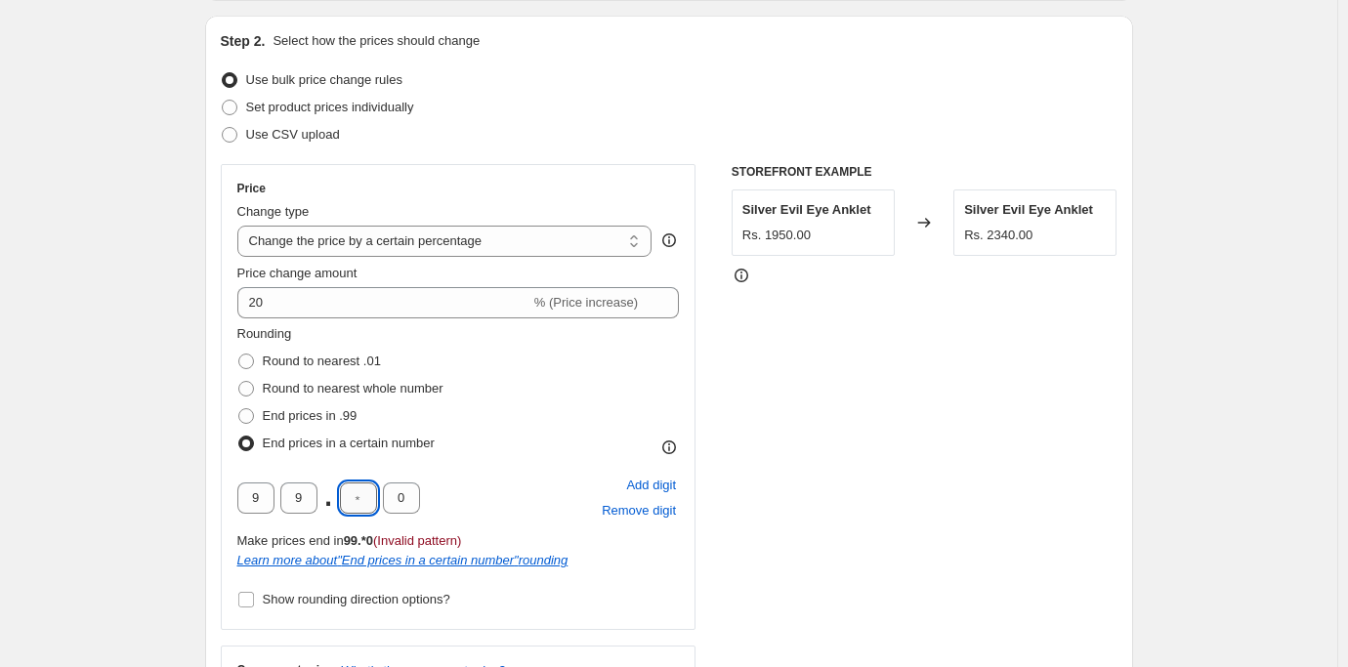
type input "0"
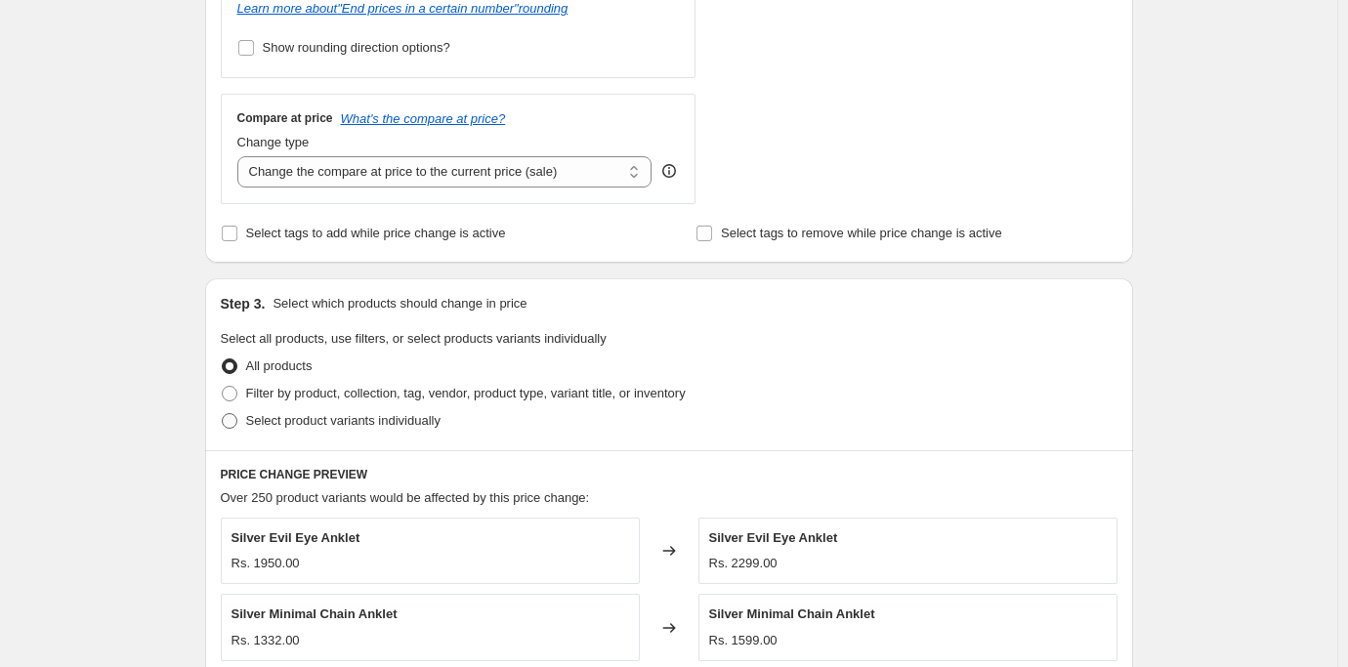
scroll to position [781, 0]
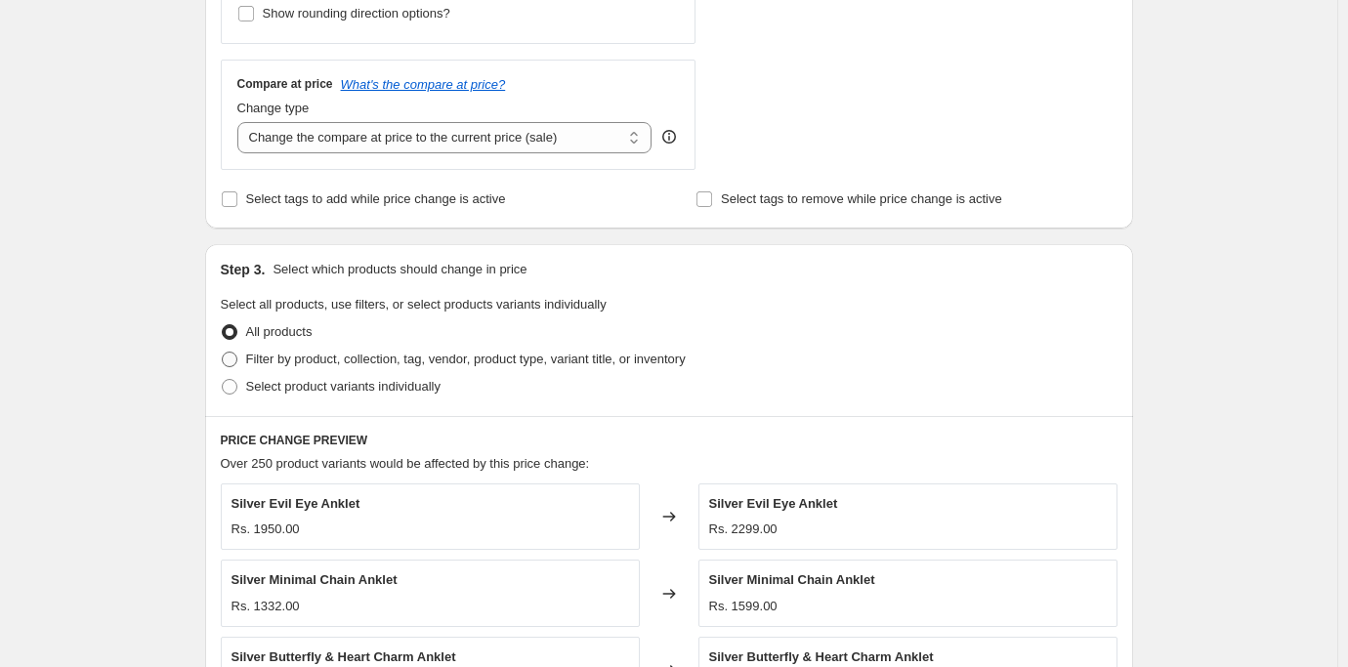
click at [232, 362] on span at bounding box center [230, 360] width 16 height 16
click at [223, 353] on input "Filter by product, collection, tag, vendor, product type, variant title, or inv…" at bounding box center [222, 352] width 1 height 1
radio input "true"
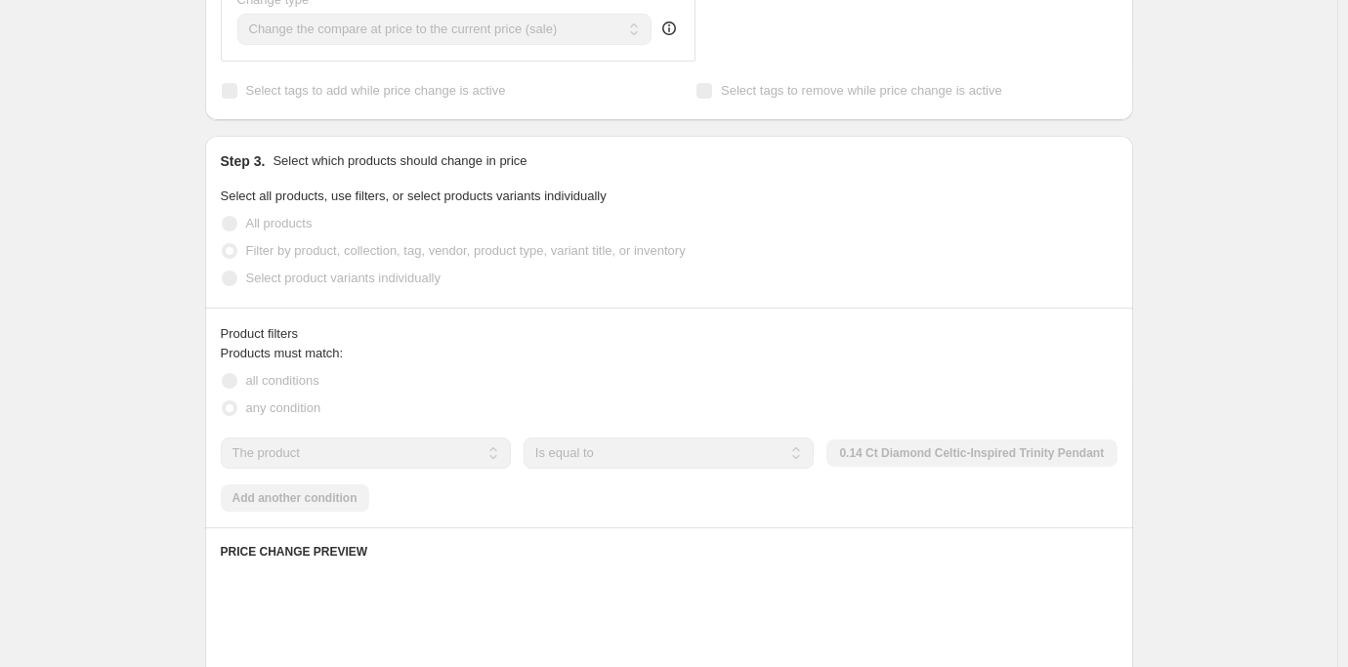
scroll to position [976, 0]
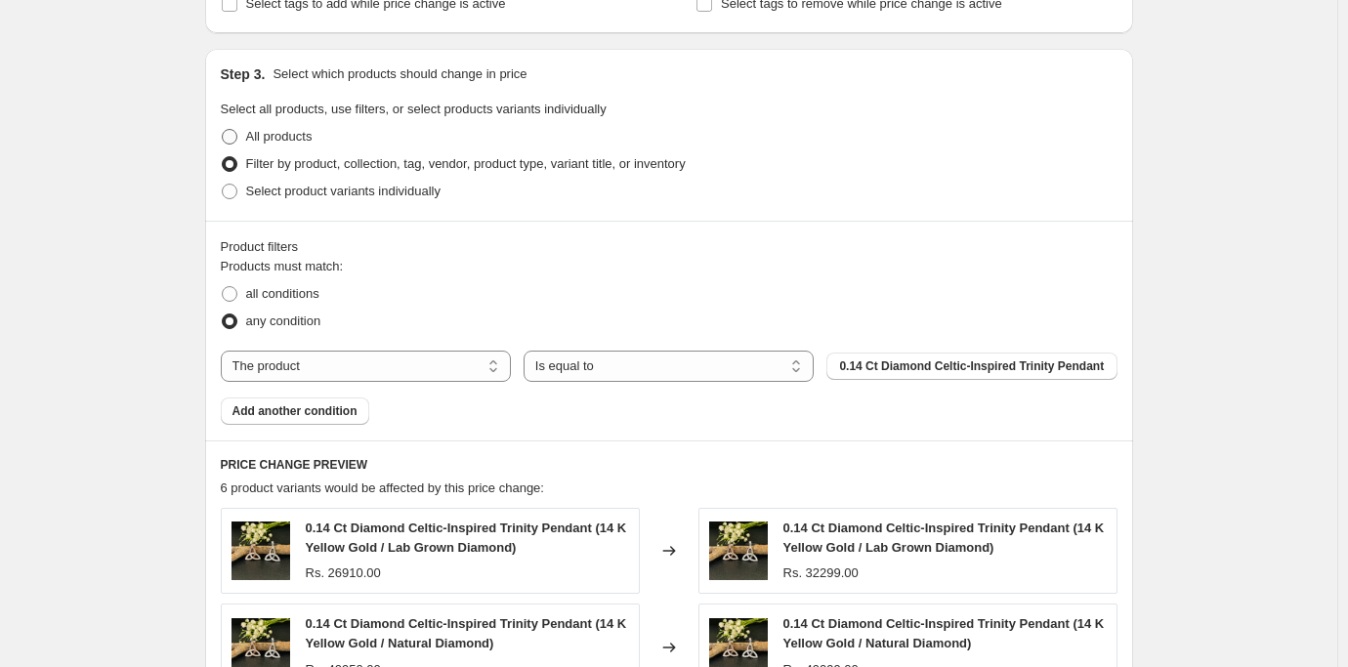
click at [236, 140] on span at bounding box center [230, 137] width 16 height 16
click at [223, 130] on input "All products" at bounding box center [222, 129] width 1 height 1
radio input "true"
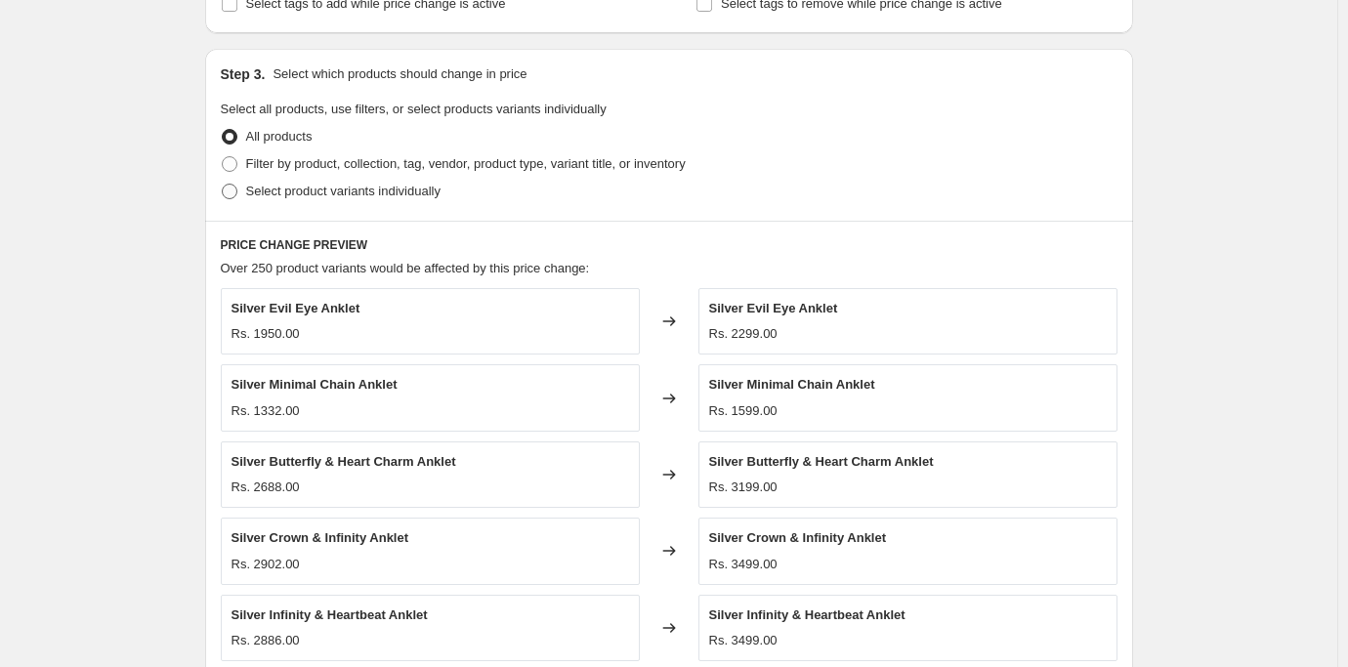
click at [230, 193] on span at bounding box center [230, 192] width 16 height 16
click at [223, 185] on input "Select product variants individually" at bounding box center [222, 184] width 1 height 1
radio input "true"
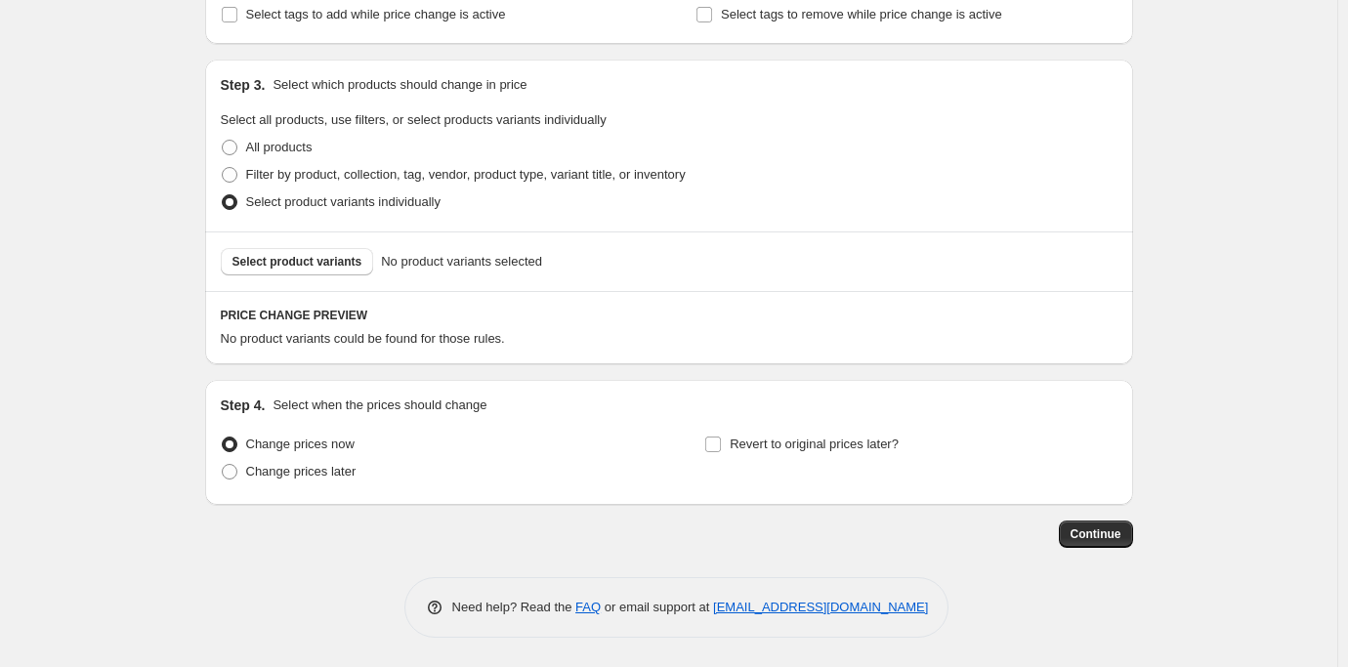
scroll to position [965, 0]
click at [235, 150] on span at bounding box center [230, 149] width 16 height 16
click at [223, 142] on input "All products" at bounding box center [222, 141] width 1 height 1
radio input "true"
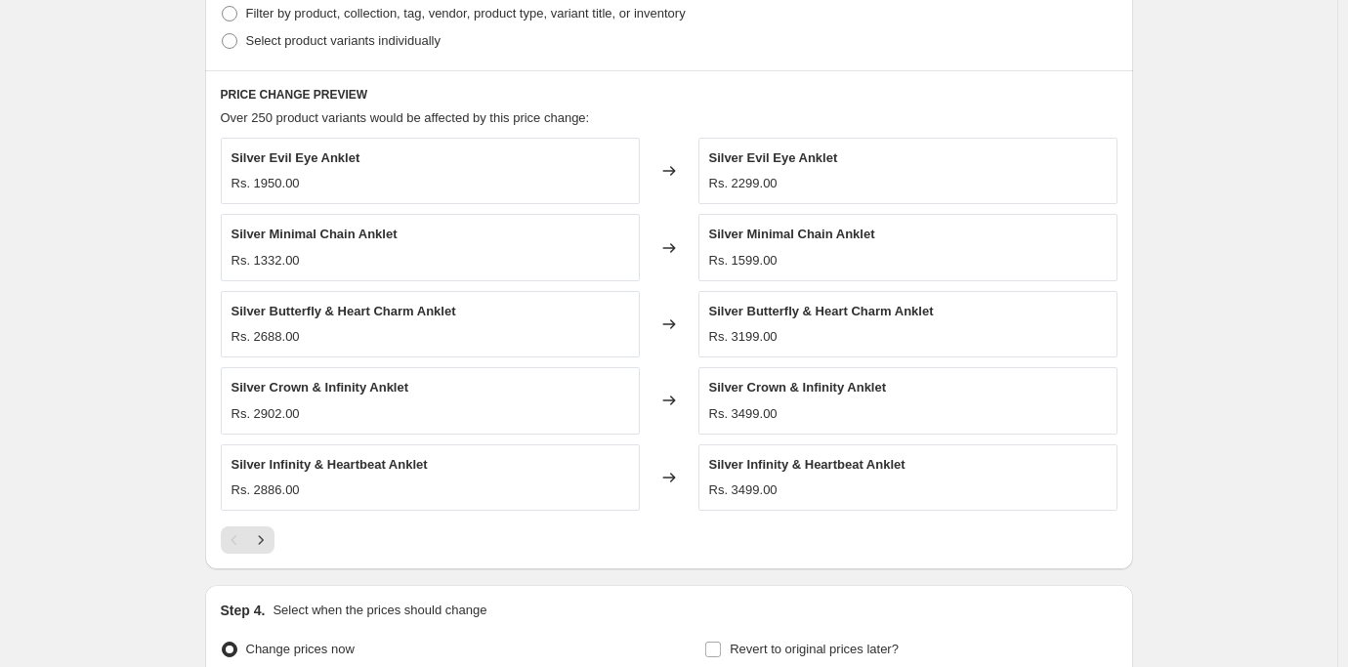
scroll to position [1330, 0]
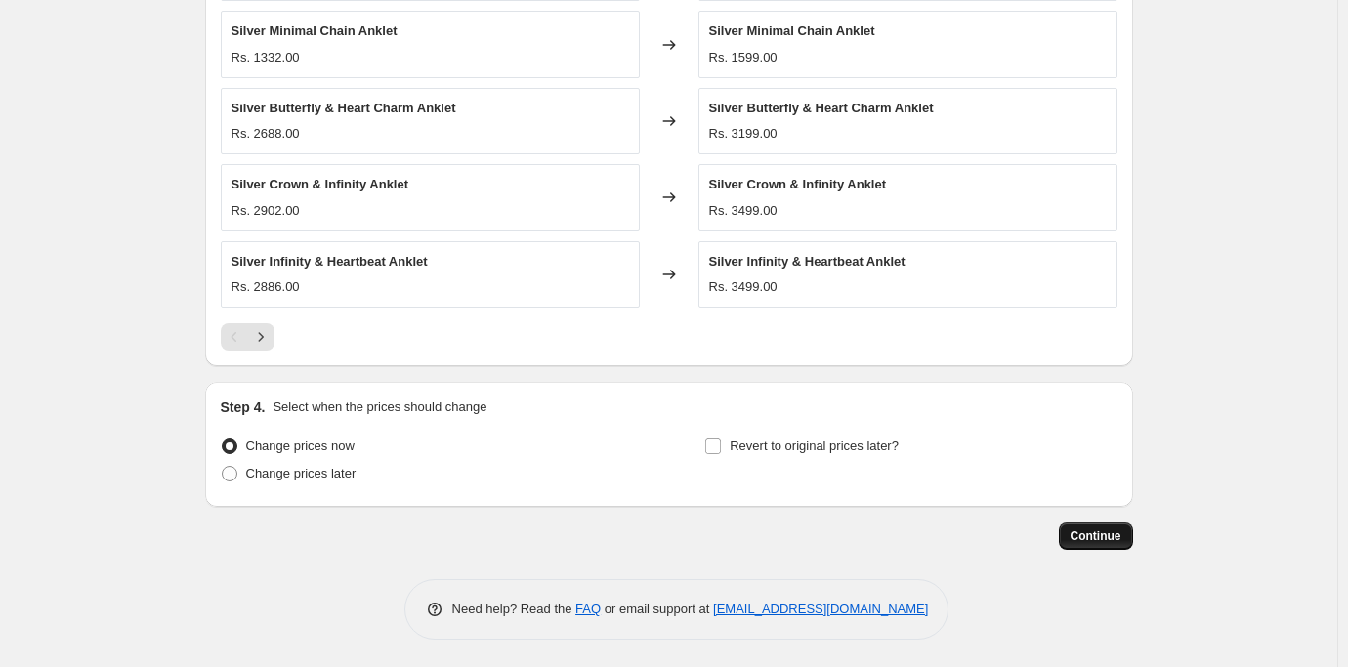
click at [1094, 535] on span "Continue" at bounding box center [1095, 536] width 51 height 16
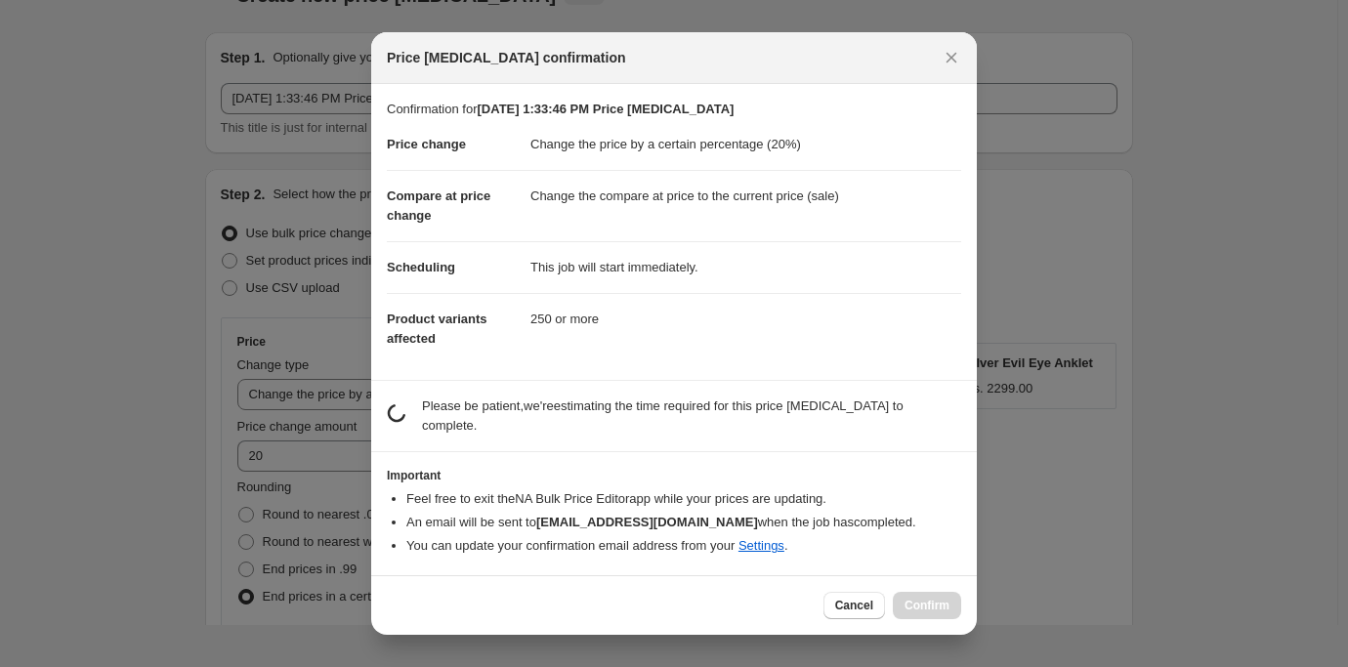
scroll to position [41, 0]
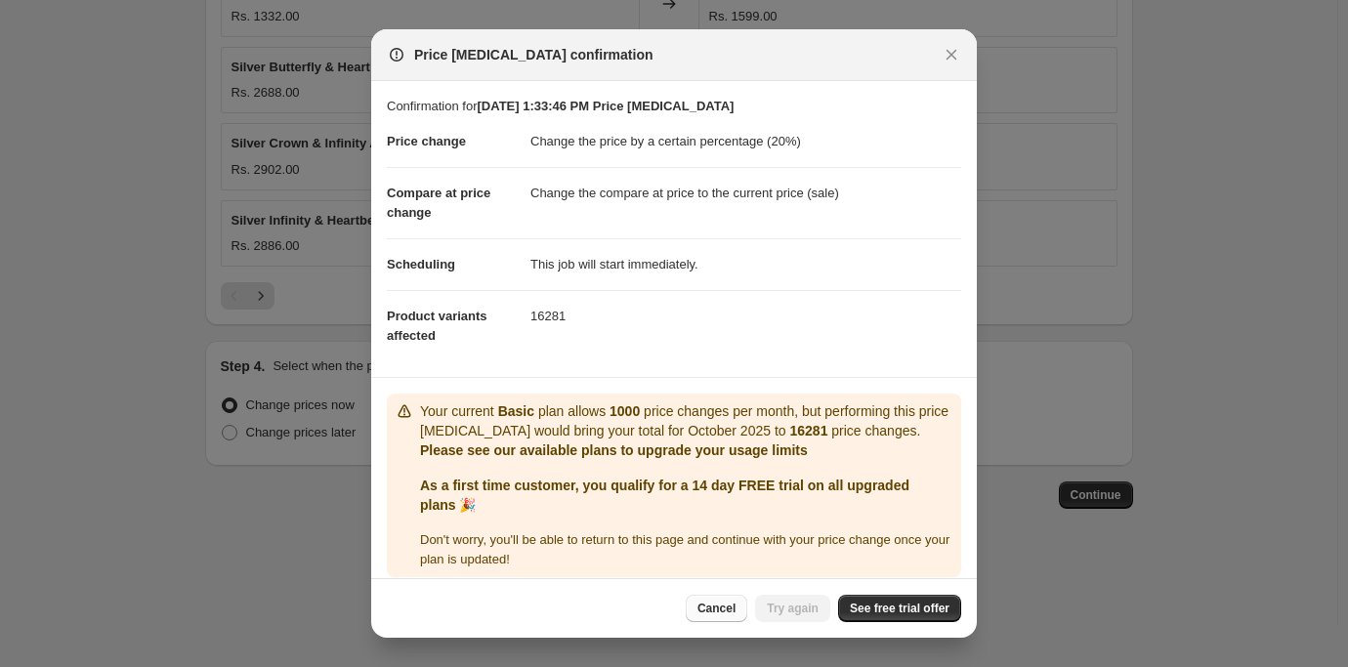
click at [727, 614] on span "Cancel" at bounding box center [716, 609] width 38 height 16
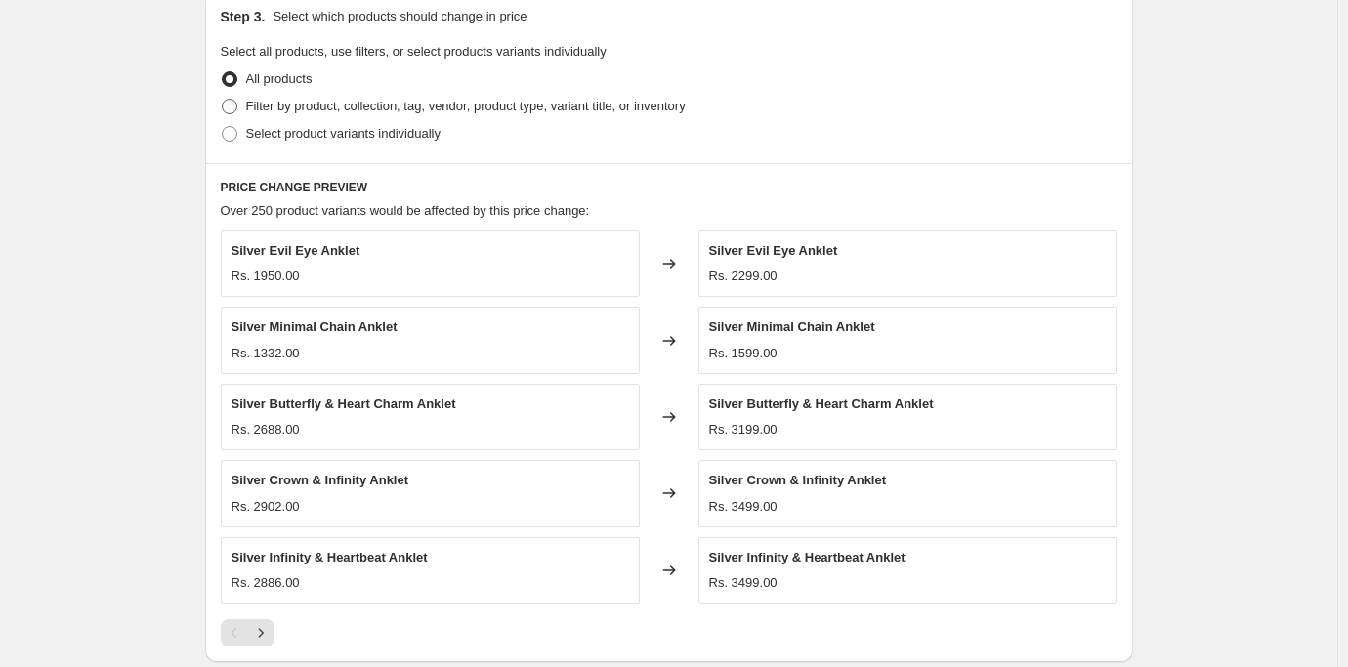
scroll to position [842, 0]
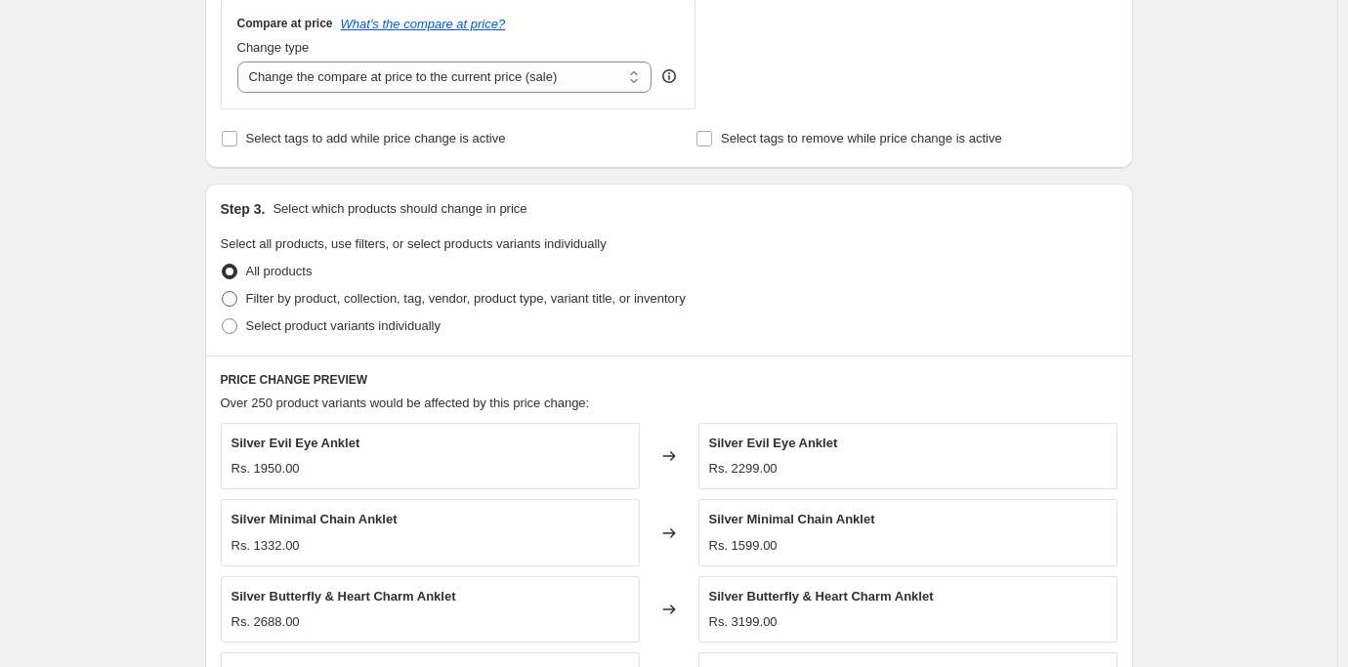
click at [233, 301] on span at bounding box center [230, 299] width 16 height 16
click at [223, 292] on input "Filter by product, collection, tag, vendor, product type, variant title, or inv…" at bounding box center [222, 291] width 1 height 1
radio input "true"
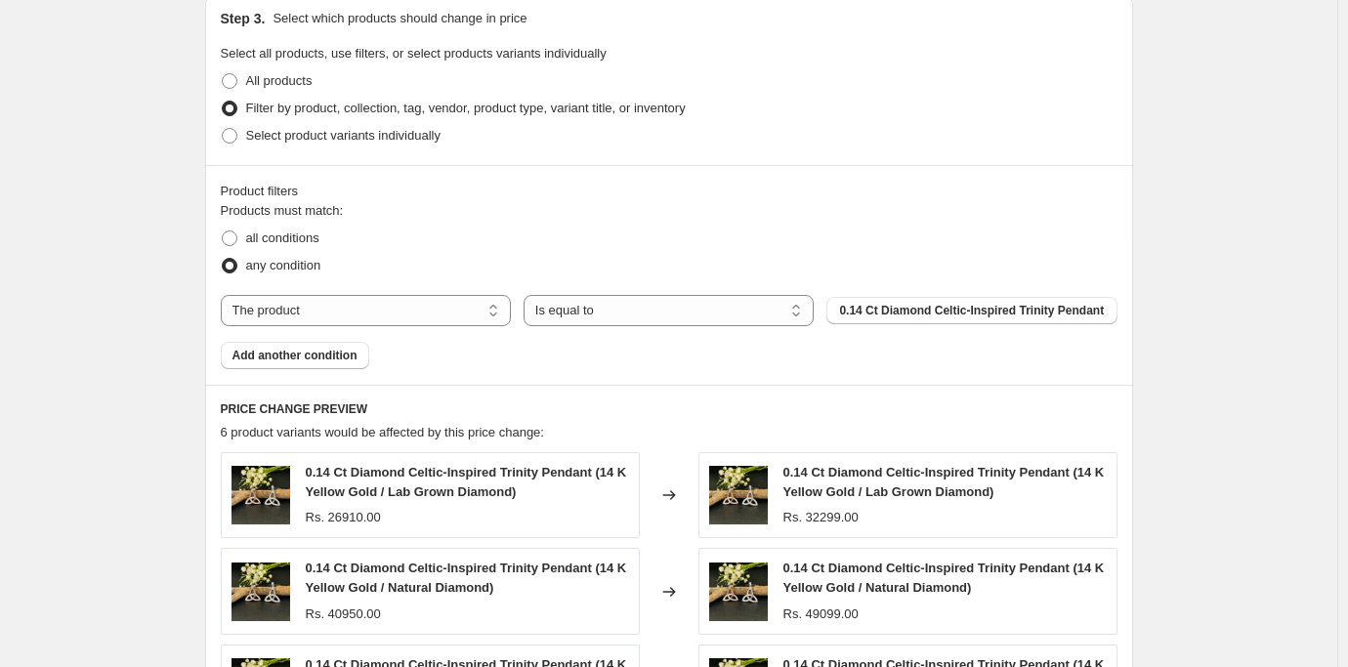
scroll to position [1037, 0]
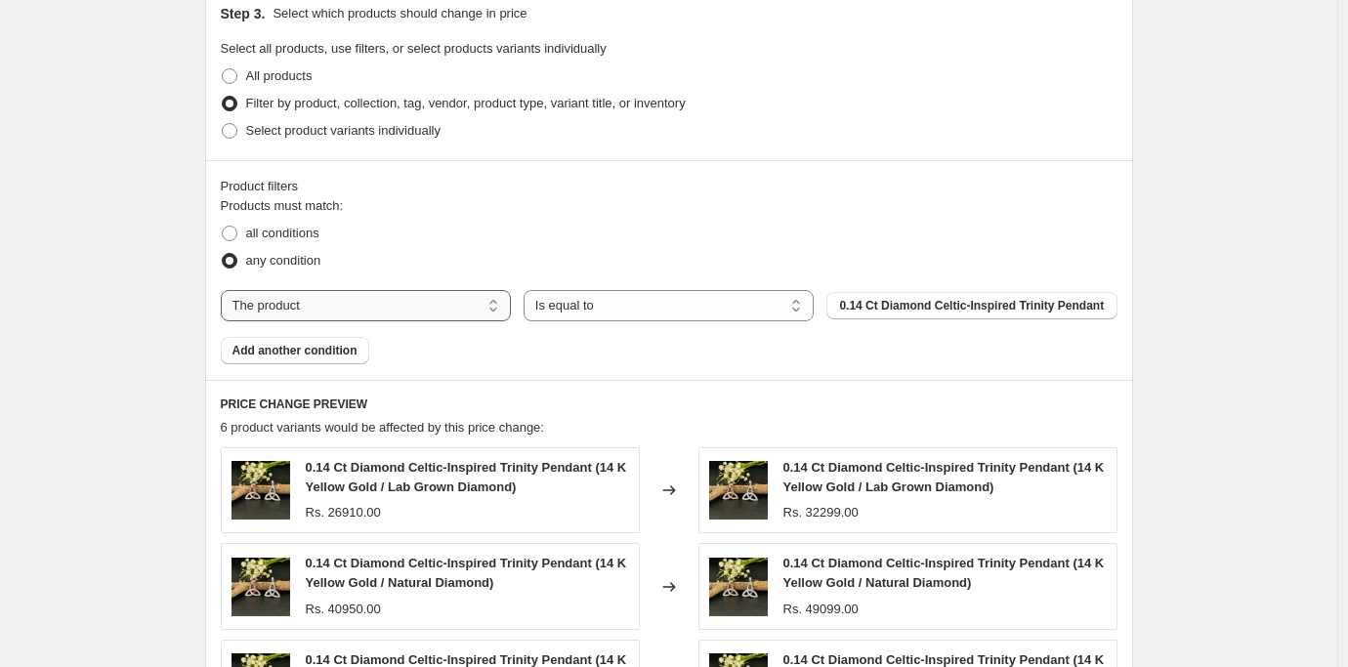
click at [386, 305] on select "The product The product's collection The product's tag The product's vendor The…" at bounding box center [366, 305] width 290 height 31
select select "collection"
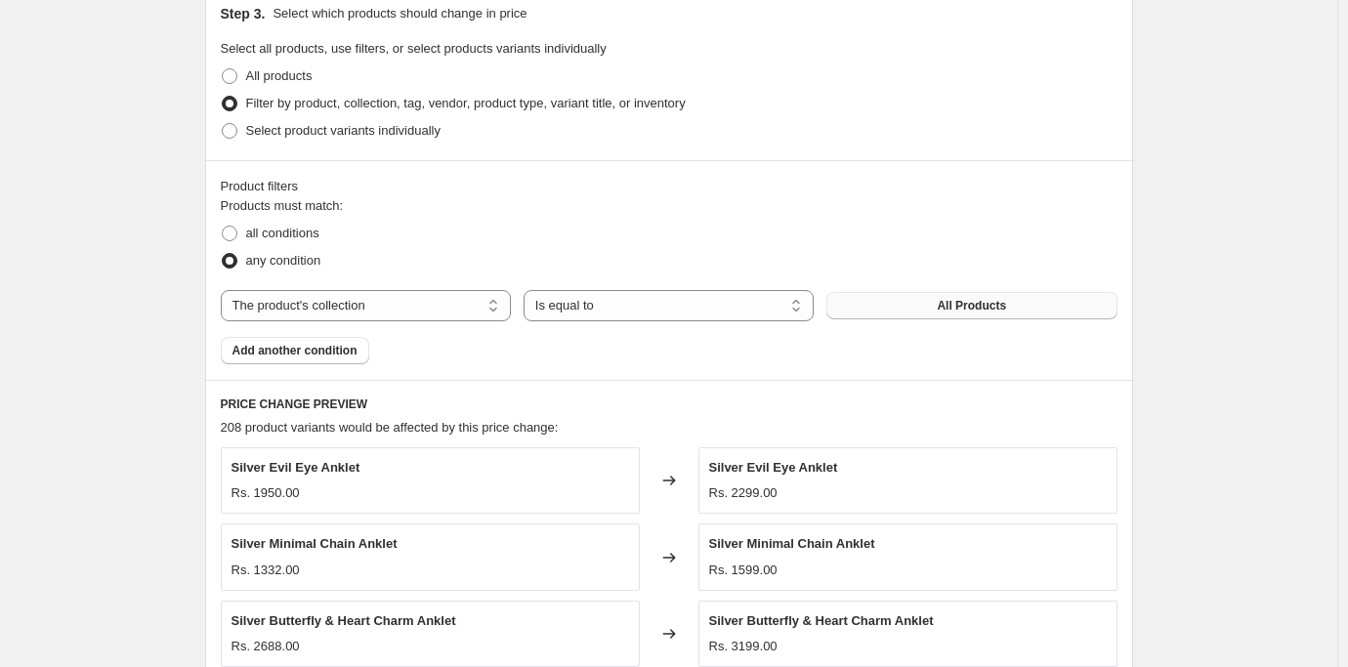
click at [997, 307] on span "All Products" at bounding box center [970, 306] width 69 height 16
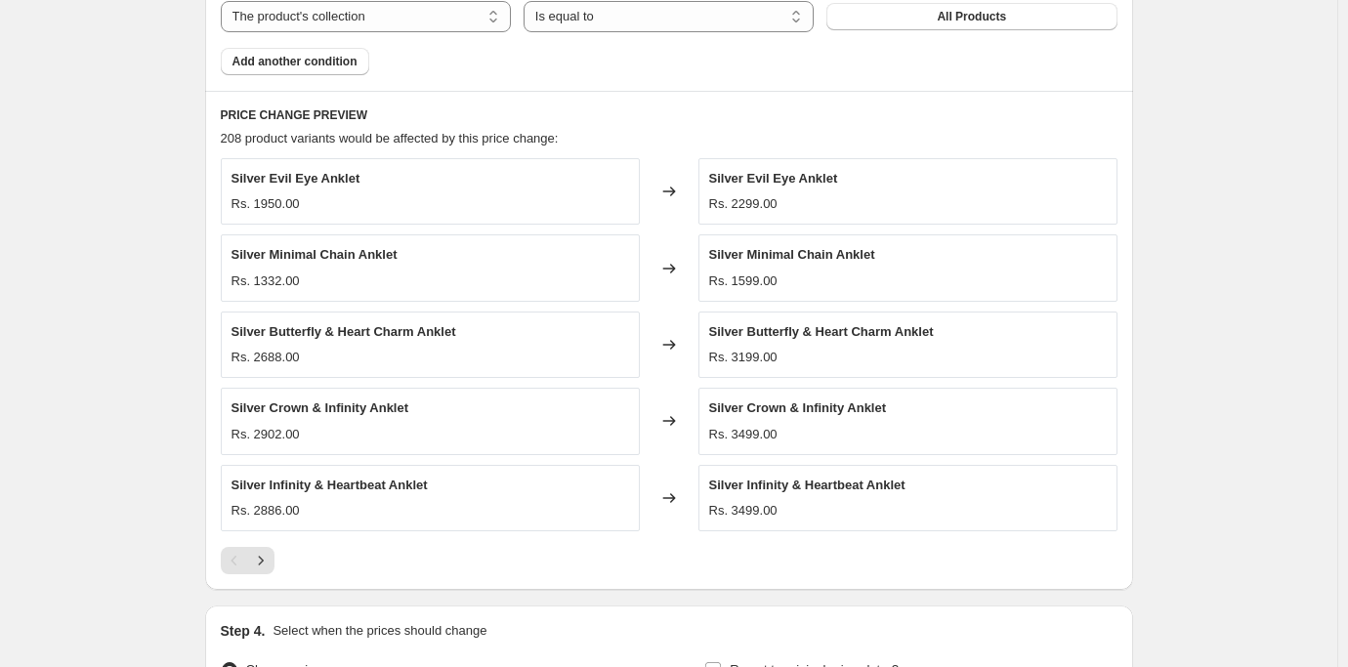
scroll to position [1525, 0]
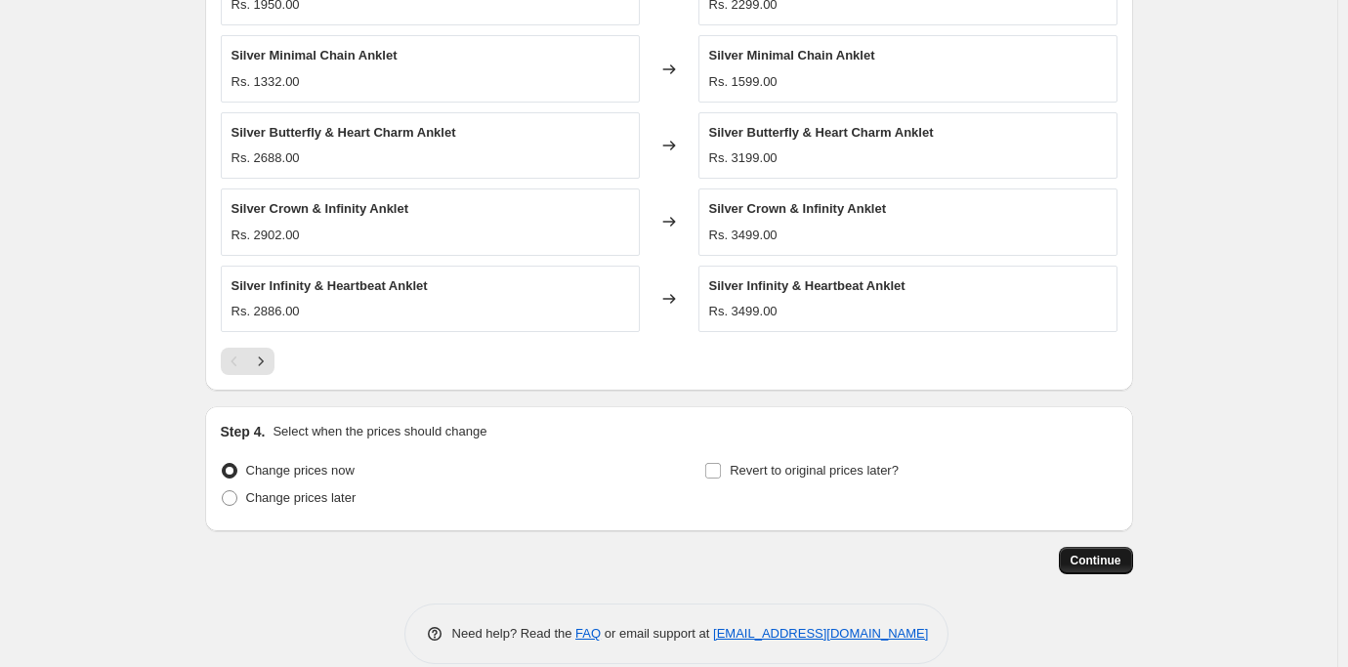
click at [1096, 560] on span "Continue" at bounding box center [1095, 561] width 51 height 16
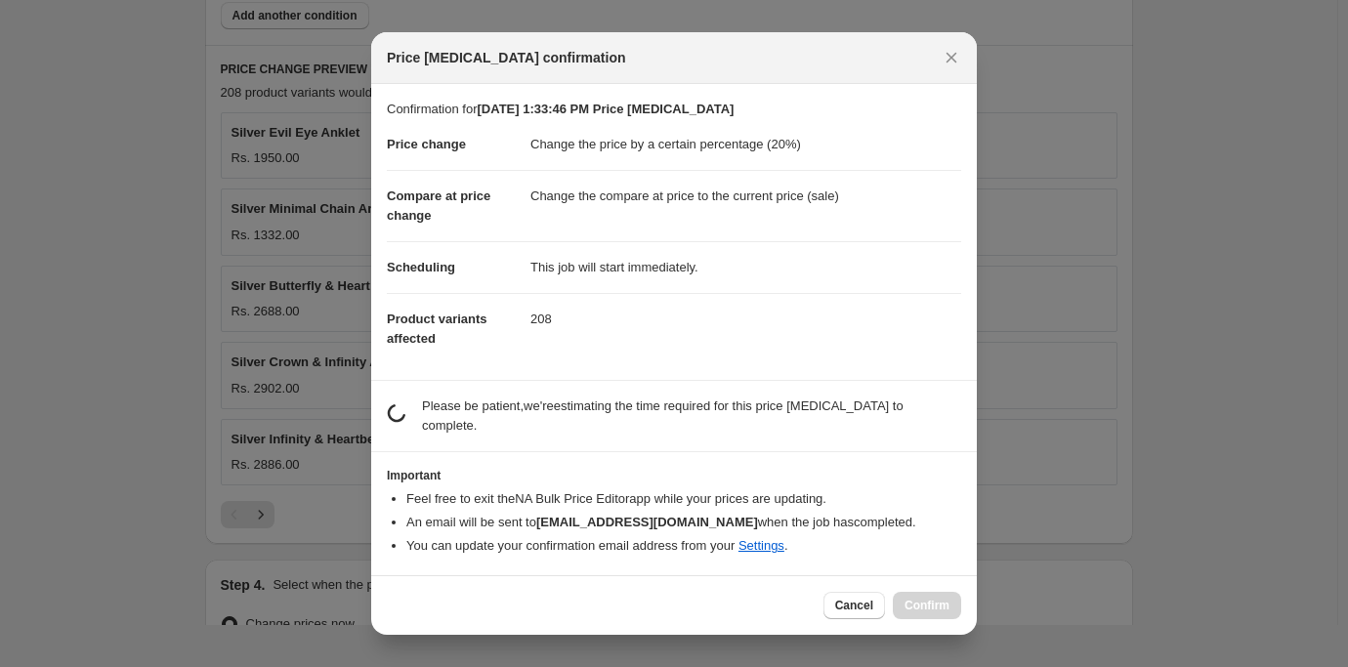
scroll to position [41, 0]
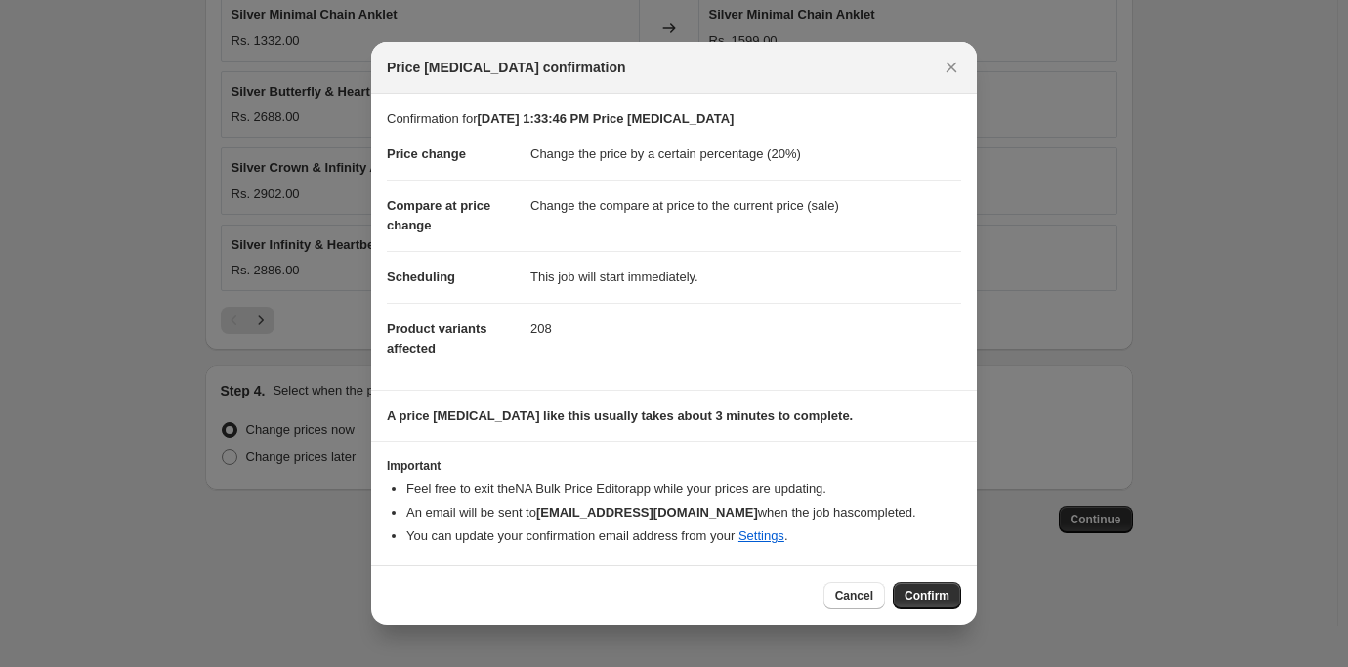
click at [907, 590] on span "Confirm" at bounding box center [926, 596] width 45 height 16
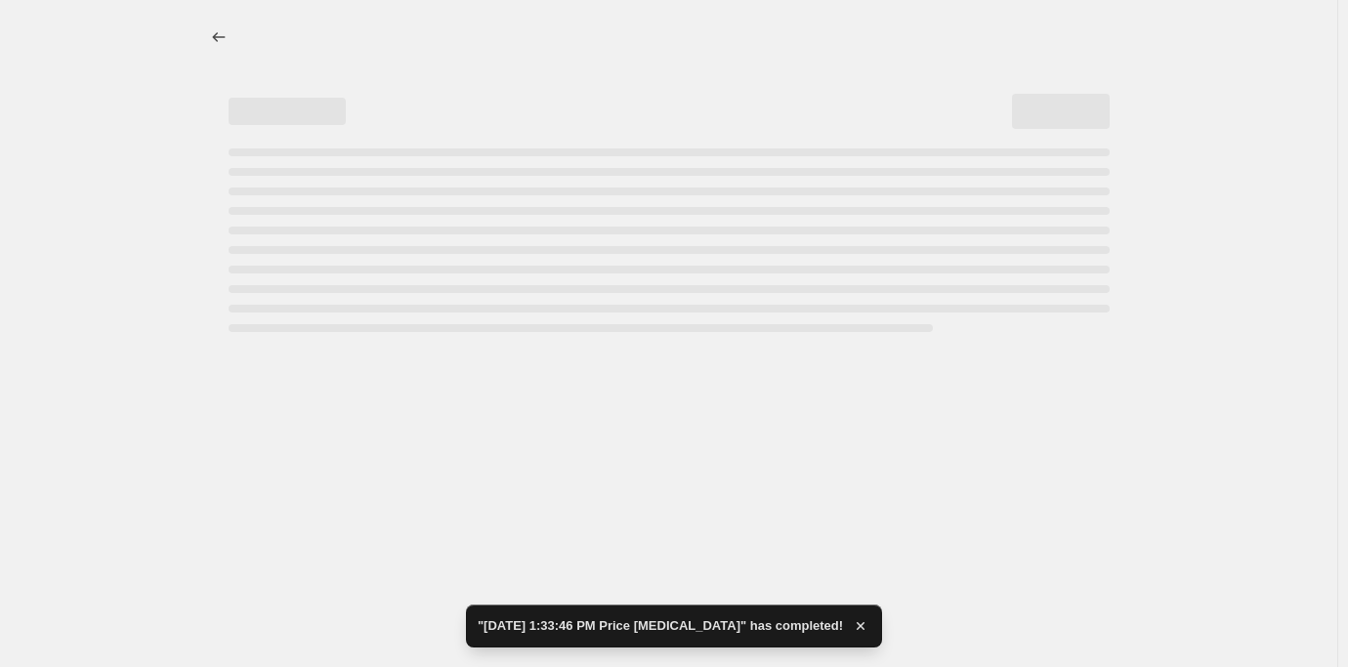
select select "percentage"
select select "collection"
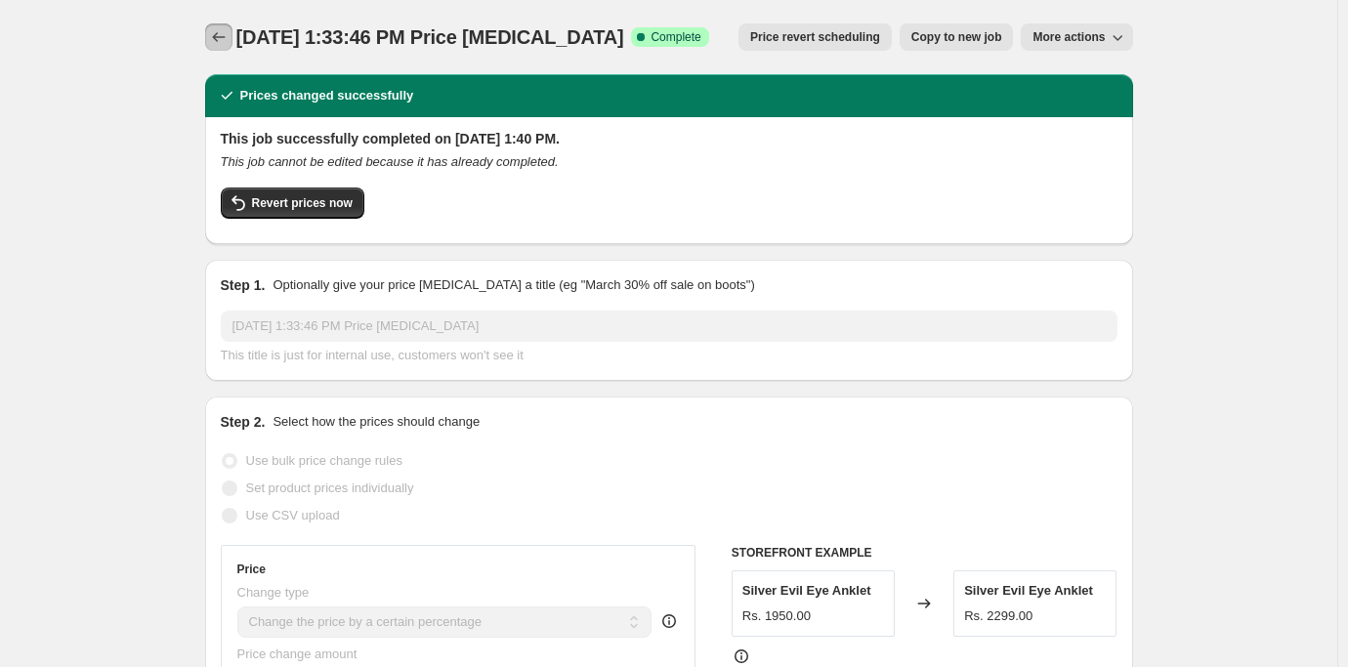
click at [227, 42] on icon "Price change jobs" at bounding box center [219, 37] width 20 height 20
